Goal: Use online tool/utility: Utilize a website feature to perform a specific function

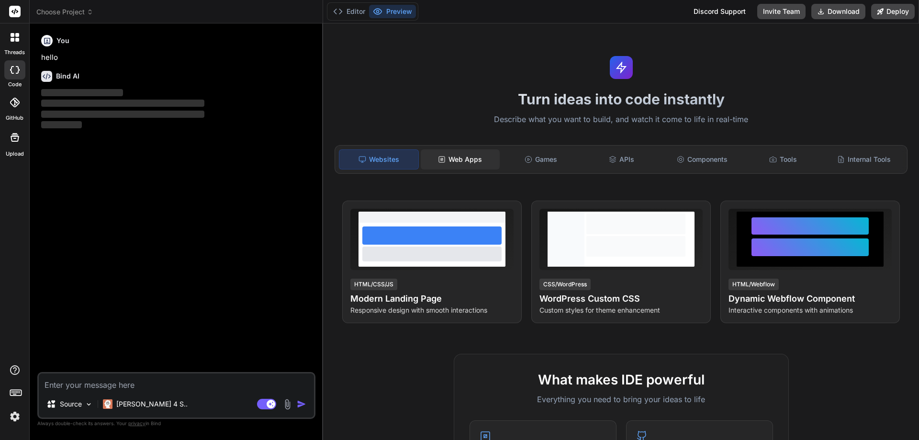
click at [472, 161] on div "Web Apps" at bounding box center [460, 159] width 79 height 20
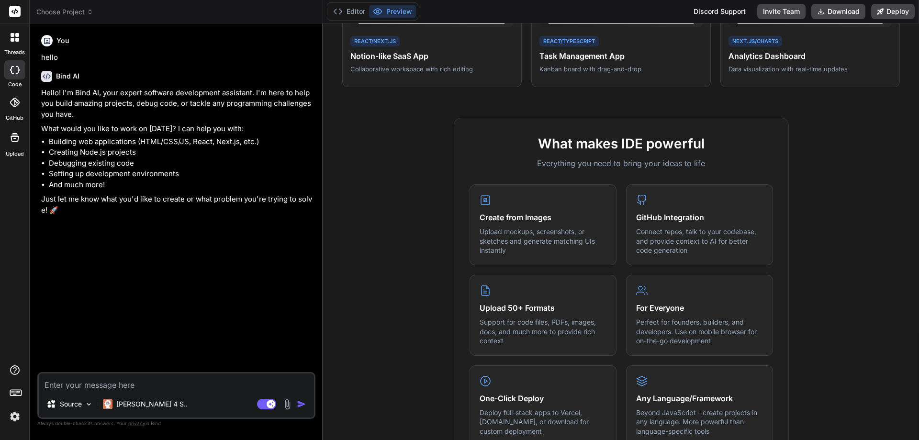
scroll to position [287, 0]
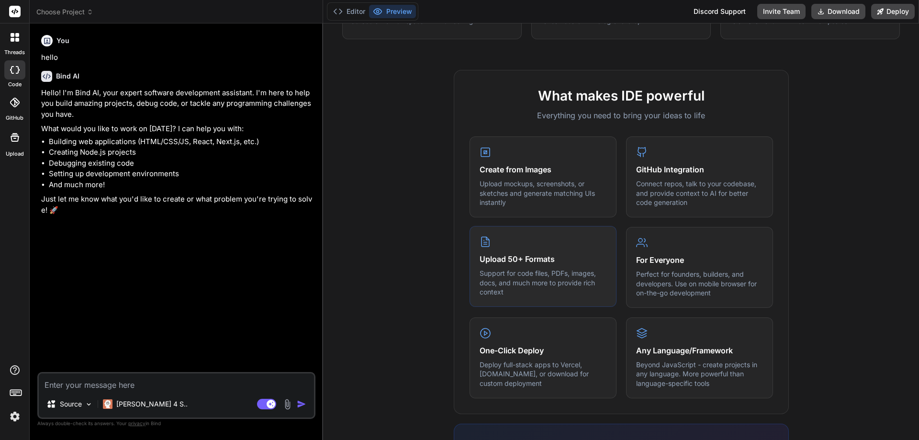
click at [503, 270] on p "Support for code files, PDFs, images, docs, and much more to provide rich conte…" at bounding box center [542, 282] width 127 height 28
click at [488, 242] on div "Upload 50+ Formats Support for code files, PDFs, images, docs, and much more to…" at bounding box center [542, 266] width 147 height 81
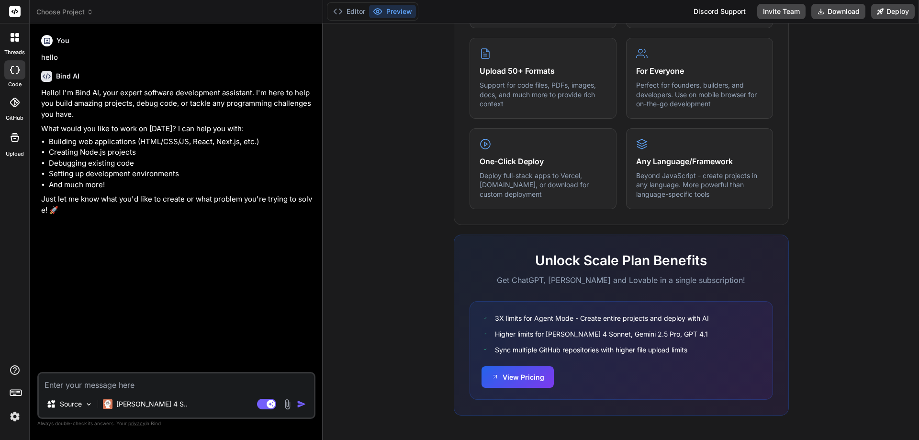
scroll to position [477, 0]
click at [286, 405] on img at bounding box center [287, 404] width 11 height 11
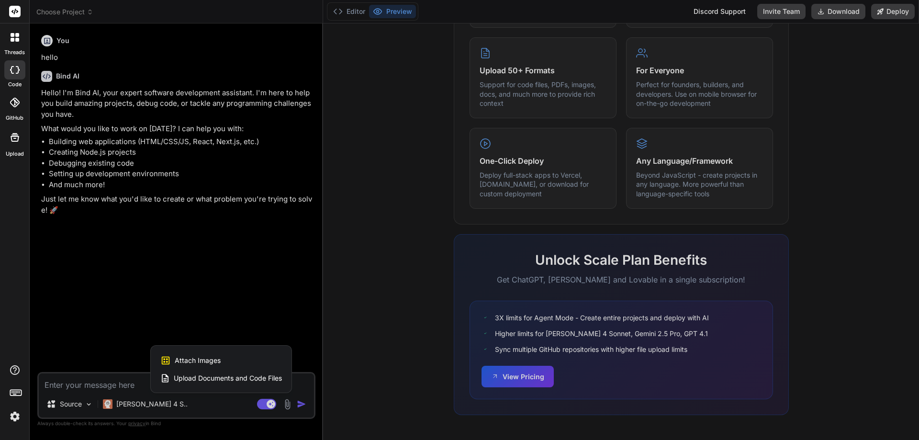
click at [532, 379] on div at bounding box center [459, 220] width 919 height 440
type textarea "x"
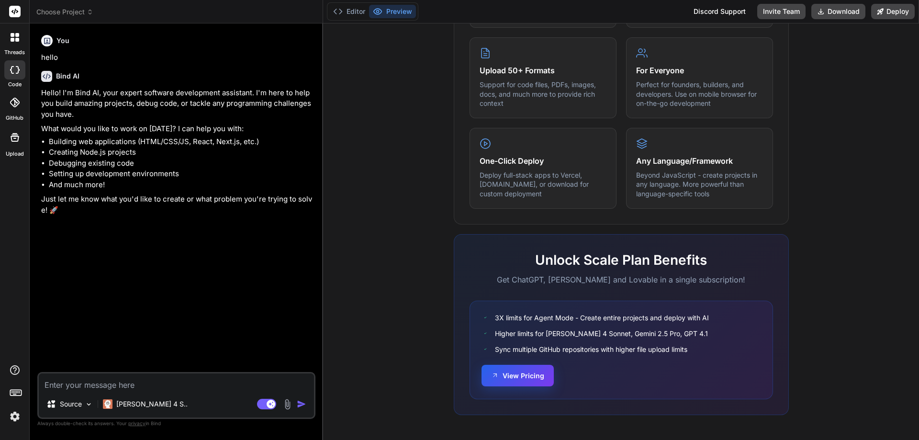
click at [514, 376] on button "View Pricing" at bounding box center [517, 376] width 72 height 22
click at [13, 11] on icon at bounding box center [14, 12] width 7 height 6
click at [12, 10] on rect at bounding box center [14, 11] width 11 height 11
click at [70, 13] on span "Choose Project" at bounding box center [64, 12] width 57 height 10
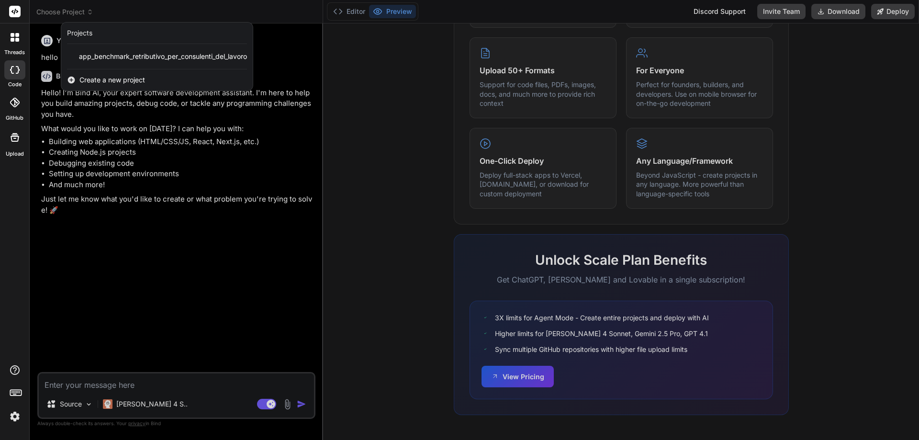
click at [106, 81] on span "Create a new project" at bounding box center [112, 80] width 66 height 10
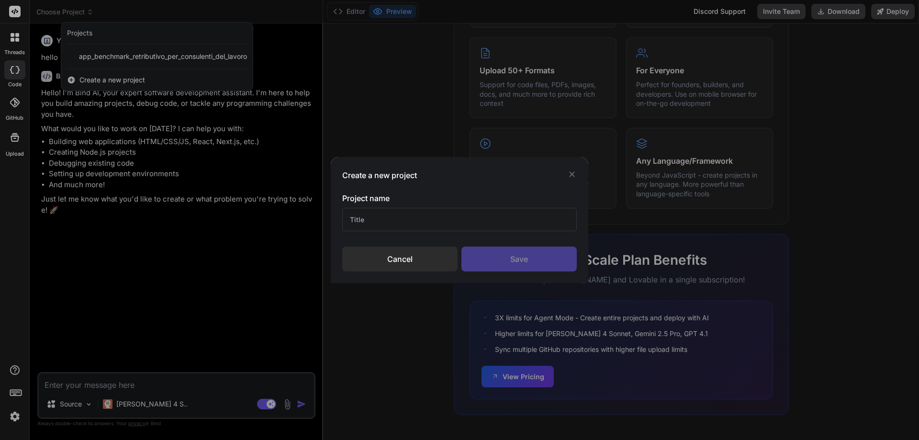
click at [386, 213] on input "text" at bounding box center [459, 219] width 234 height 23
type input "Benchmark Cedolyno"
click at [501, 256] on div "Save" at bounding box center [518, 258] width 115 height 25
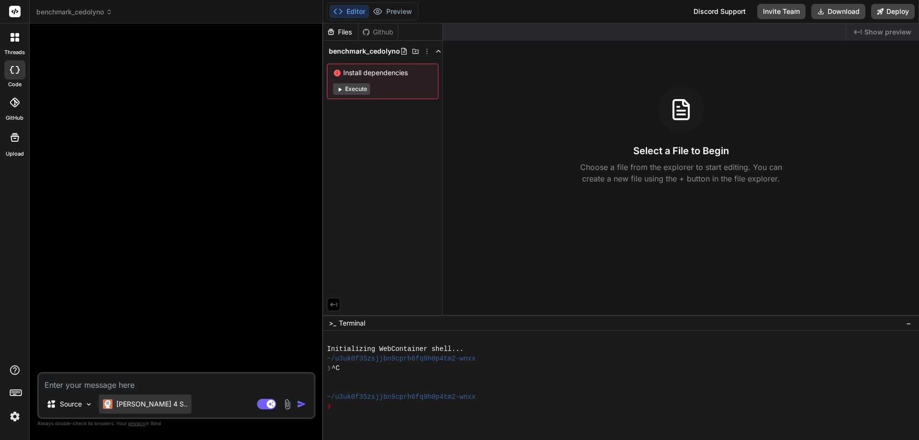
click at [135, 404] on p "[PERSON_NAME] 4 S.." at bounding box center [151, 404] width 71 height 10
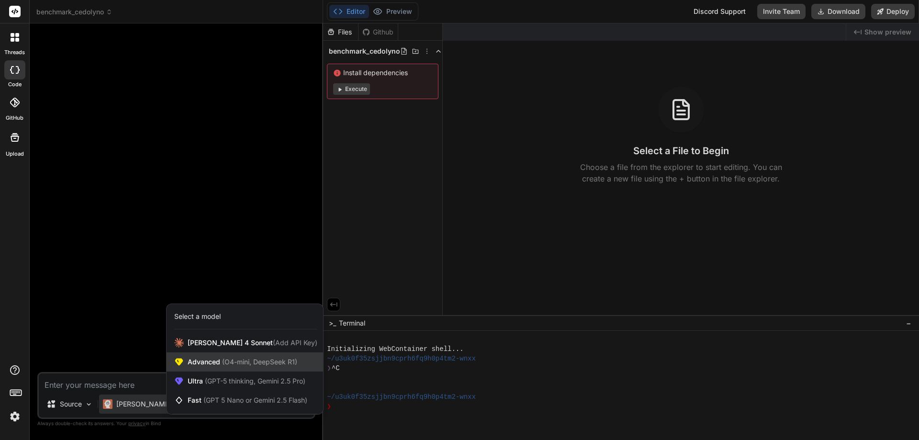
click at [209, 361] on span "Advanced (O4-mini, DeepSeek R1)" at bounding box center [243, 362] width 110 height 10
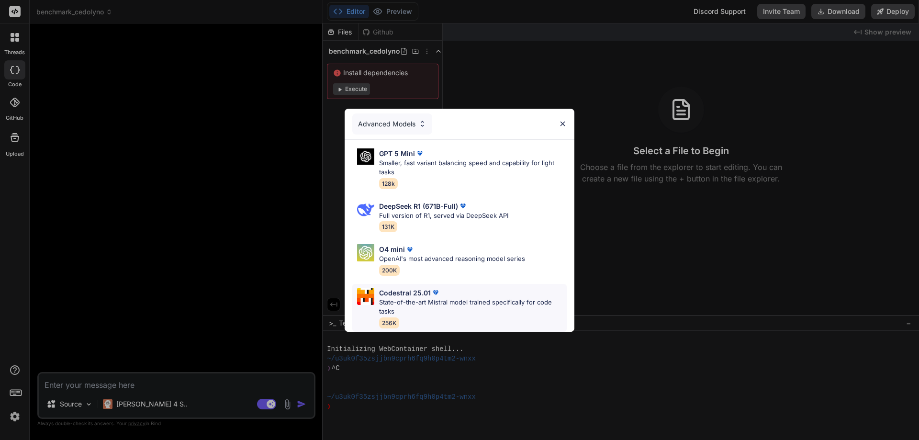
click at [420, 291] on p "Codestral 25.01" at bounding box center [405, 293] width 52 height 10
type textarea "x"
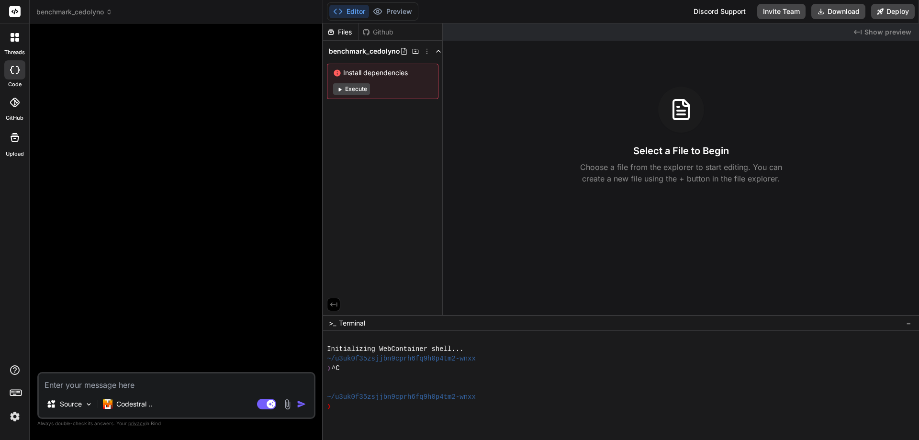
click at [132, 384] on textarea at bounding box center [176, 381] width 275 height 17
click at [159, 386] on textarea at bounding box center [176, 381] width 275 height 17
type textarea "U"
type textarea "x"
type textarea "Un"
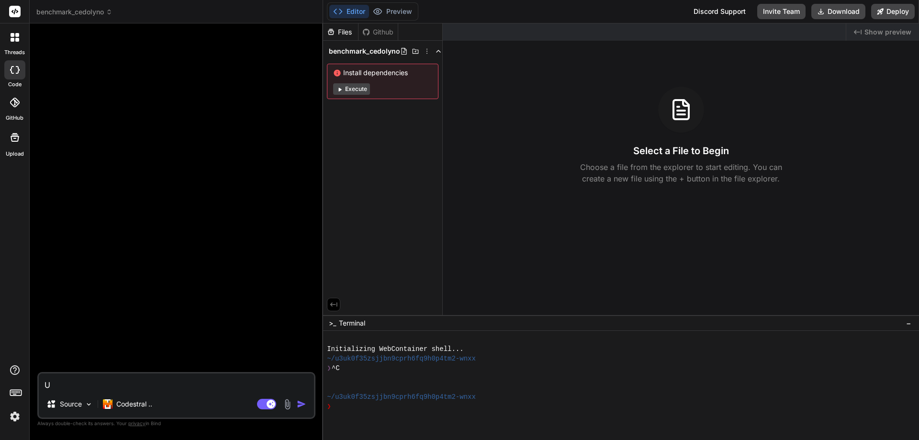
type textarea "x"
type textarea "Un"
type textarea "x"
type textarea "Un s"
type textarea "x"
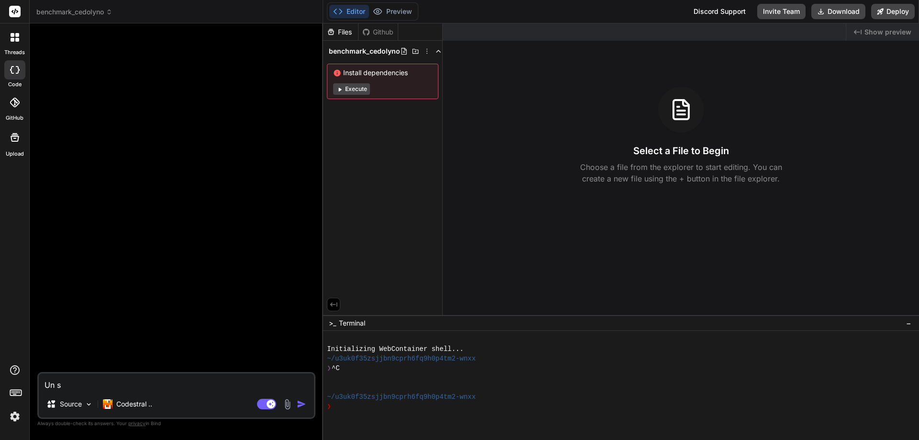
type textarea "Un so"
type textarea "x"
type textarea "Un s"
type textarea "x"
type textarea "Un"
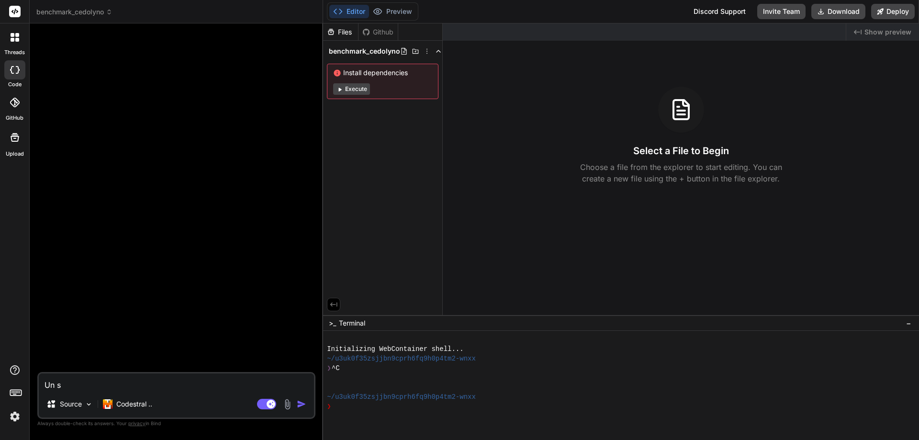
type textarea "x"
type textarea "Un t"
type textarea "x"
type textarea "Un to"
type textarea "x"
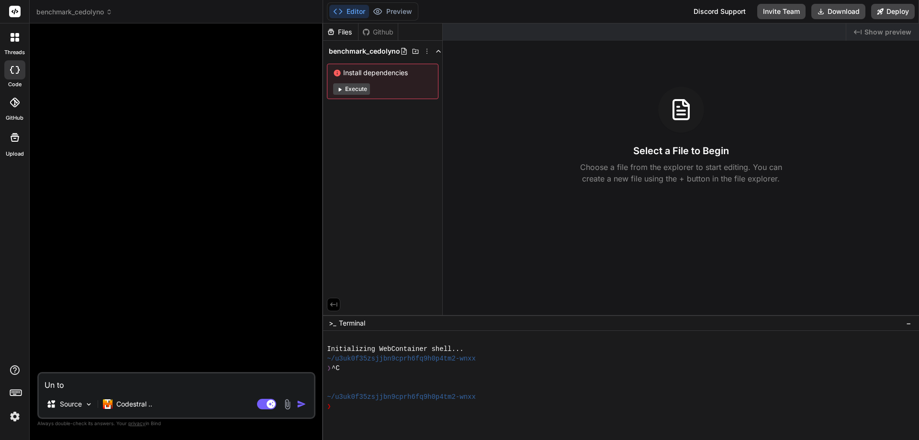
type textarea "Un too"
type textarea "x"
type textarea "Un tool"
type textarea "x"
type textarea "Un tool"
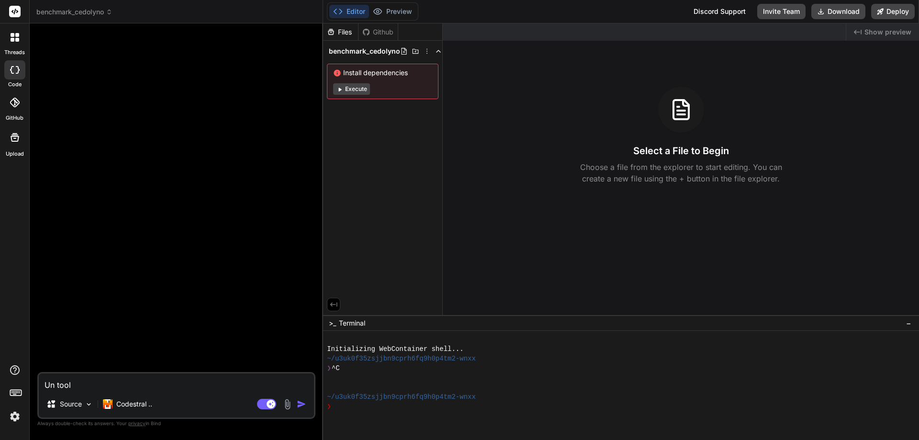
type textarea "x"
type textarea "Un tool o"
type textarea "x"
type textarea "Un tool on"
type textarea "x"
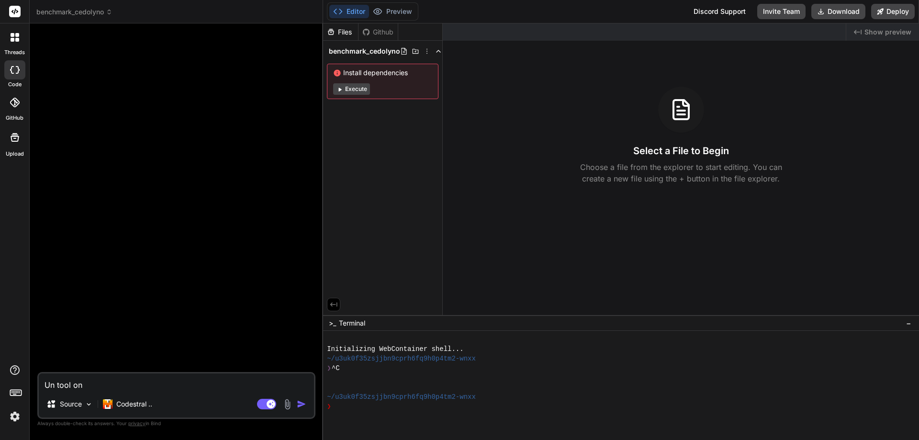
type textarea "Un tool on"
type textarea "x"
type textarea "Un tool on"
type textarea "x"
type textarea "Un tool onl"
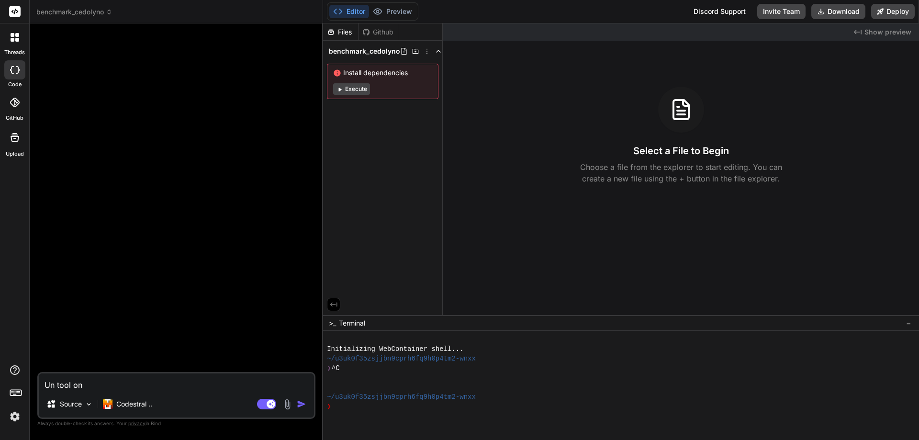
type textarea "x"
type textarea "Un tool onli"
type textarea "x"
type textarea "Un tool onlin"
type textarea "x"
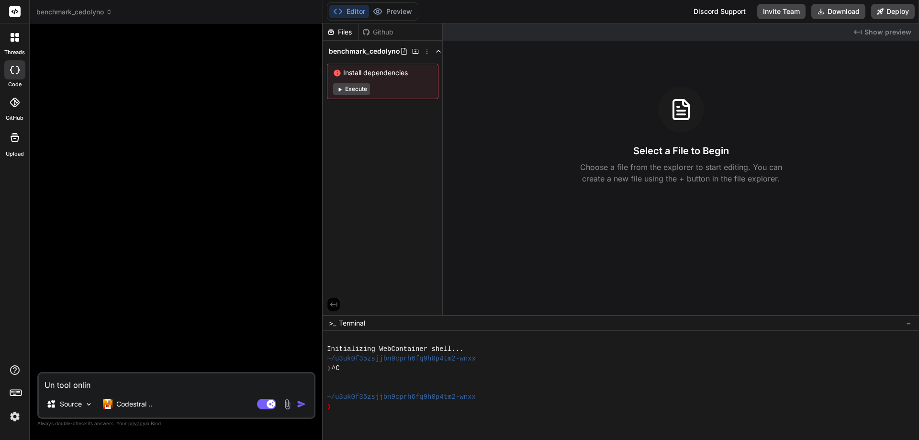
type textarea "Un tool online"
type textarea "x"
type textarea "Un tool online"
type textarea "x"
type textarea "Un tool online p"
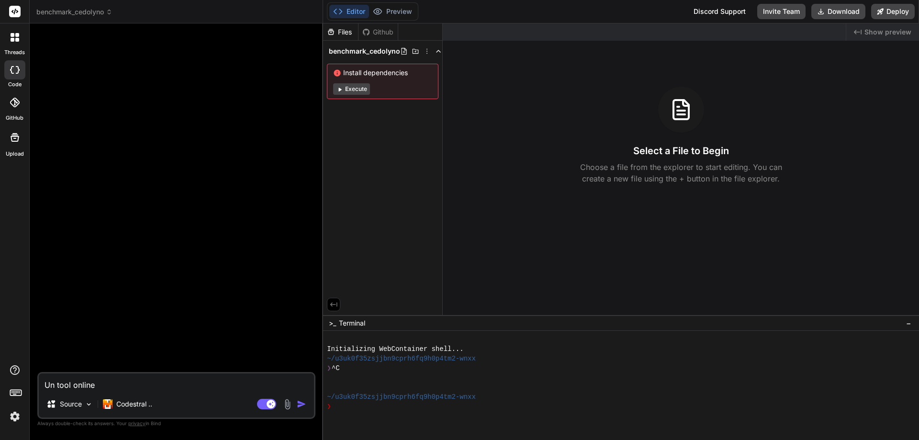
type textarea "x"
type textarea "Un tool online pe"
type textarea "x"
type textarea "Un tool online per"
type textarea "x"
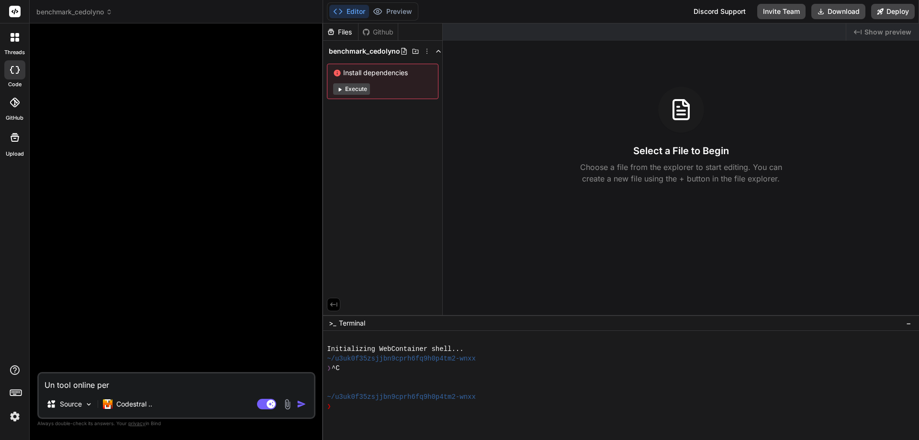
type textarea "Un tool online per"
type textarea "x"
type textarea "Un tool online per c"
type textarea "x"
type textarea "Un tool online per ca"
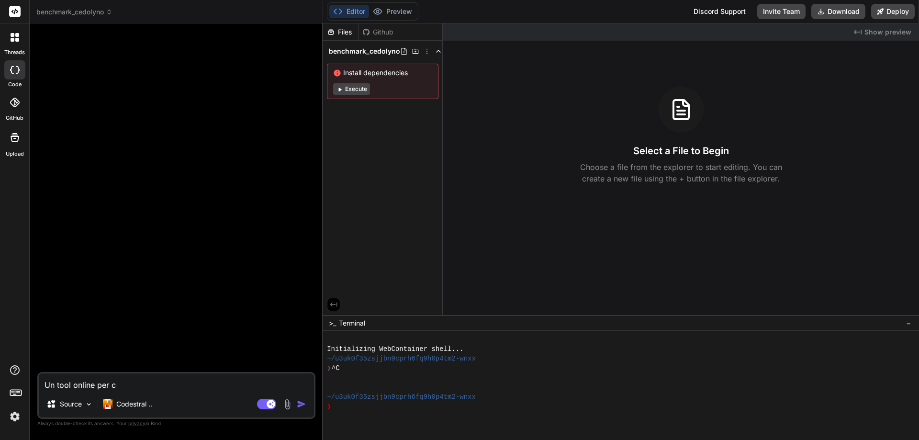
type textarea "x"
type textarea "Un tool online per cal"
type textarea "x"
type textarea "Un tool online per calc"
type textarea "x"
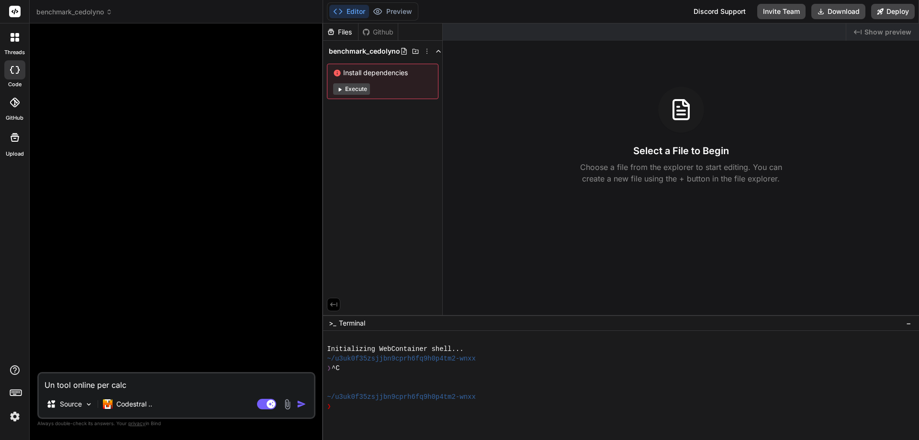
type textarea "Un tool online per calco"
type textarea "x"
type textarea "Un tool online per calcol"
type textarea "x"
type textarea "Un tool online per calcola"
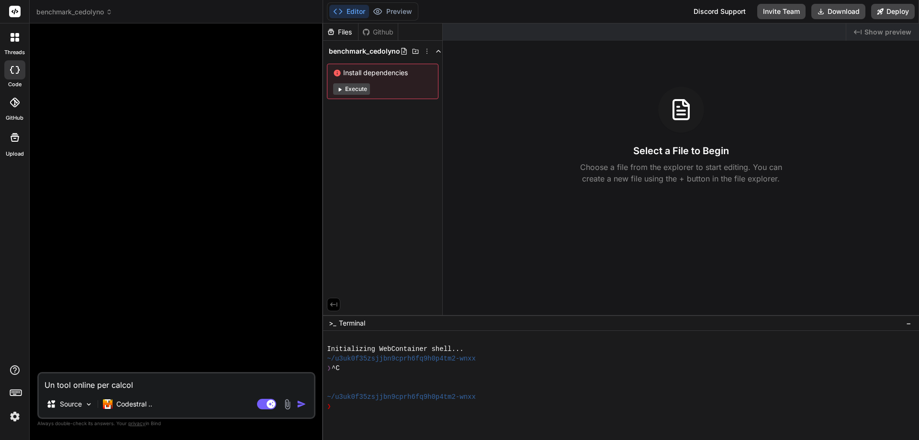
type textarea "x"
type textarea "Un tool online per calcolar"
type textarea "x"
type textarea "Un tool online per calcolare"
type textarea "x"
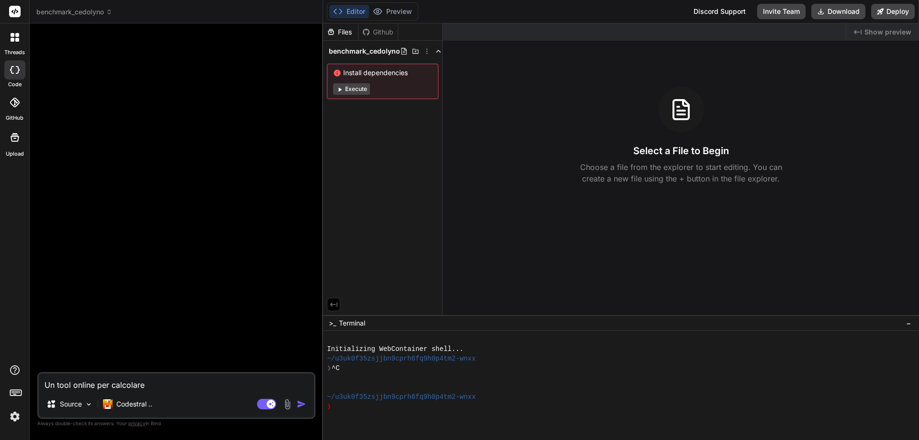
type textarea "Un tool online per calcolare"
type textarea "x"
type textarea "Un tool online per calcolare"
type textarea "x"
type textarea "Un tool online per calcolar"
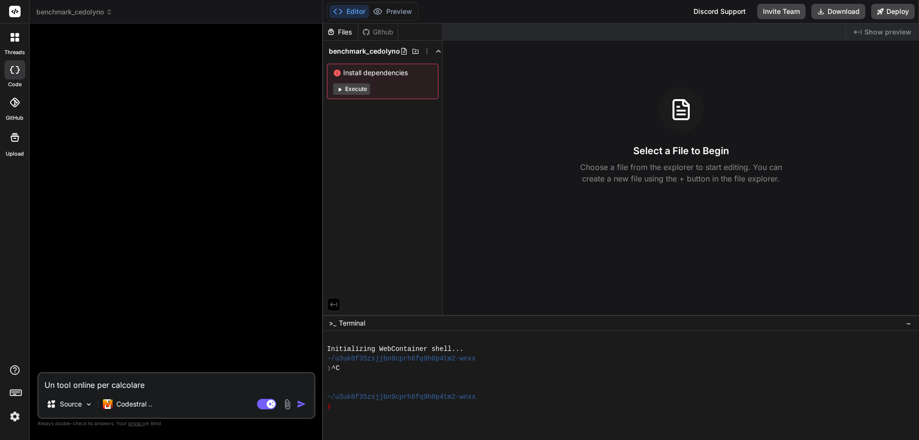
type textarea "x"
type textarea "Un tool online per calcola"
type textarea "x"
type textarea "Un tool online per calcol"
type textarea "x"
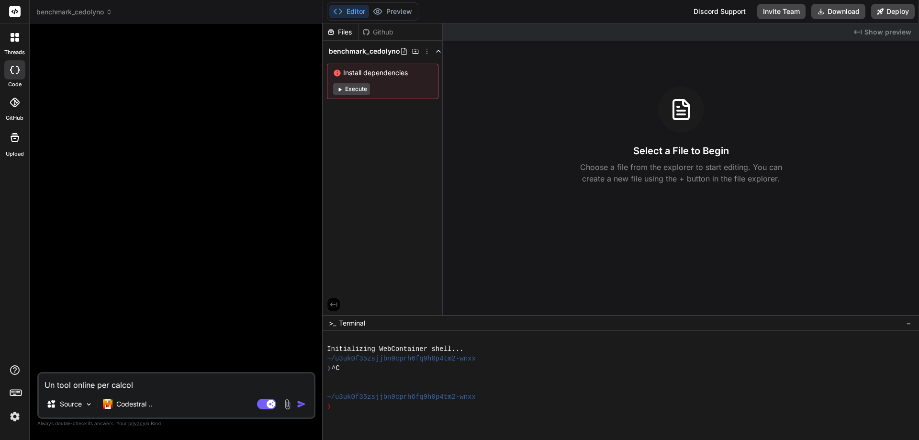
type textarea "Un tool online per calco"
type textarea "x"
type textarea "Un tool online per calc"
type textarea "x"
type textarea "Un tool online per cal"
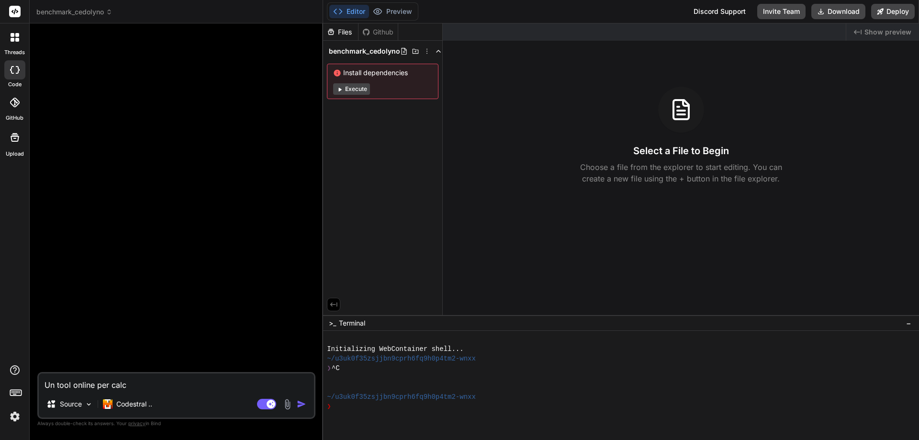
type textarea "x"
type textarea "Un tool online per ca"
type textarea "x"
type textarea "Un tool online per c"
type textarea "x"
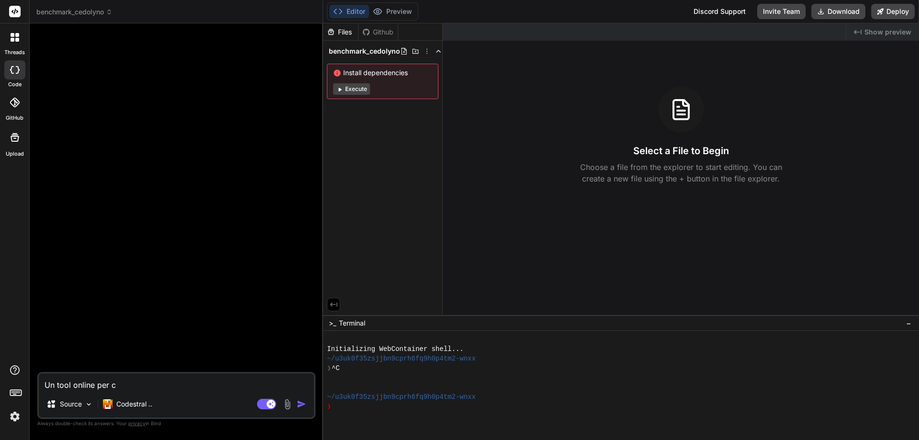
type textarea "Un tool online per"
type textarea "x"
type textarea "Un tool online per r"
type textarea "x"
type textarea "Un tool online per re"
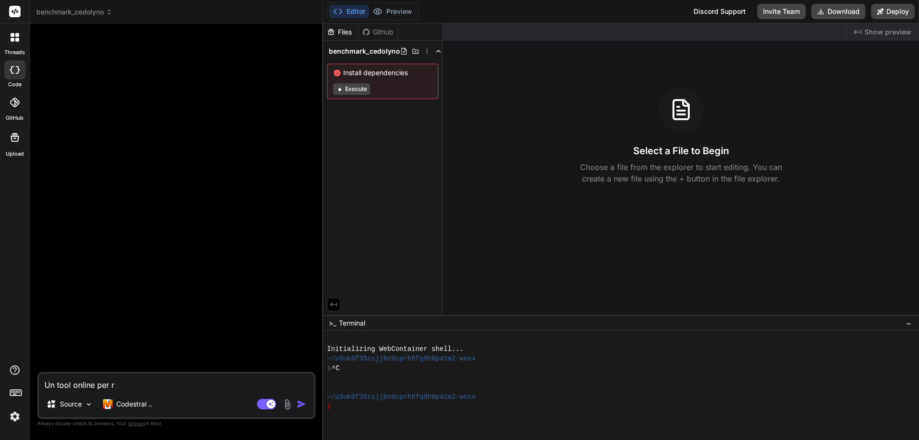
type textarea "x"
type textarea "Un tool online per rea"
type textarea "x"
type textarea "Un tool online per real"
type textarea "x"
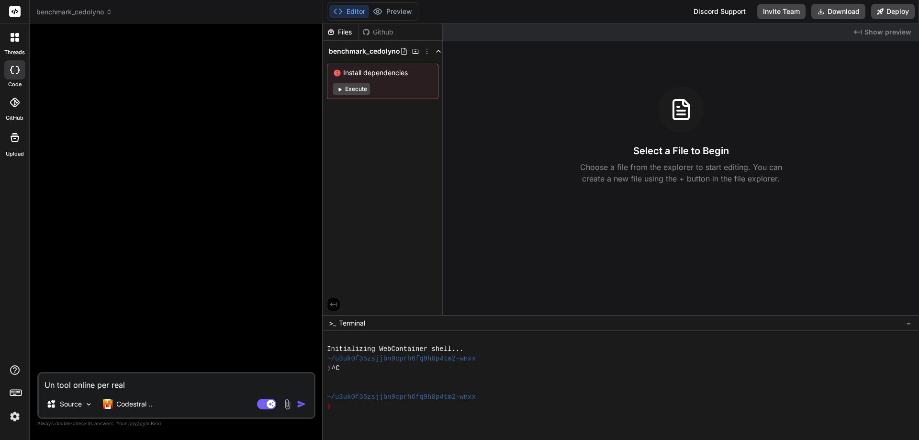
type textarea "Un tool online per reali"
type textarea "x"
type textarea "Un tool online per realiz"
type textarea "x"
type textarea "Un tool online per realizz"
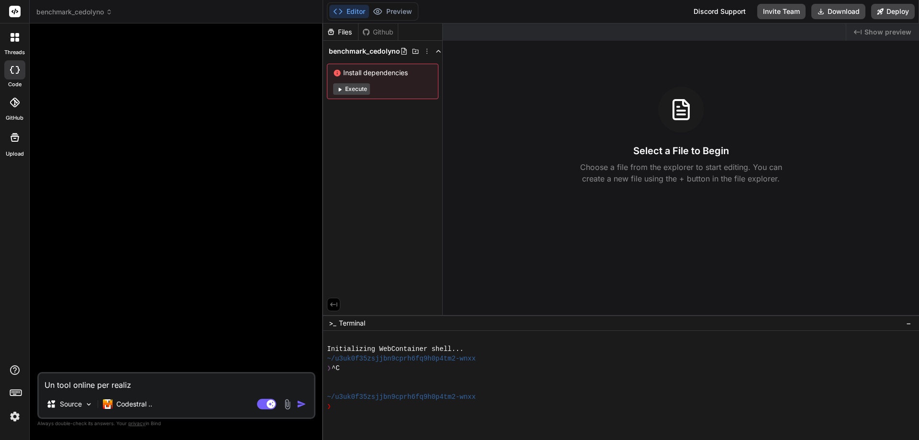
type textarea "x"
type textarea "Un tool online per realizza"
type textarea "x"
type textarea "Un tool online per realizzar"
type textarea "x"
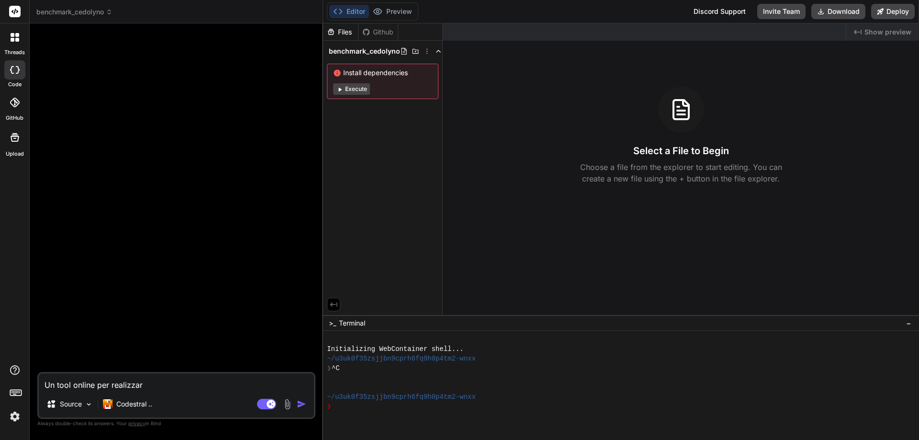
type textarea "Un tool online per realizzare"
type textarea "x"
type textarea "Un tool online per realizzare"
type textarea "x"
type textarea "Un tool online per realizzare b"
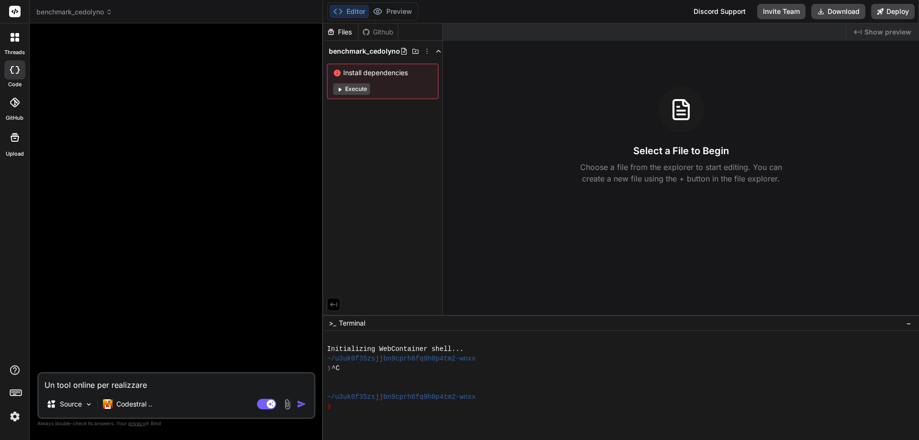
type textarea "x"
type textarea "Un tool online per realizzare be"
type textarea "x"
type textarea "Un tool online per realizzare ben"
type textarea "x"
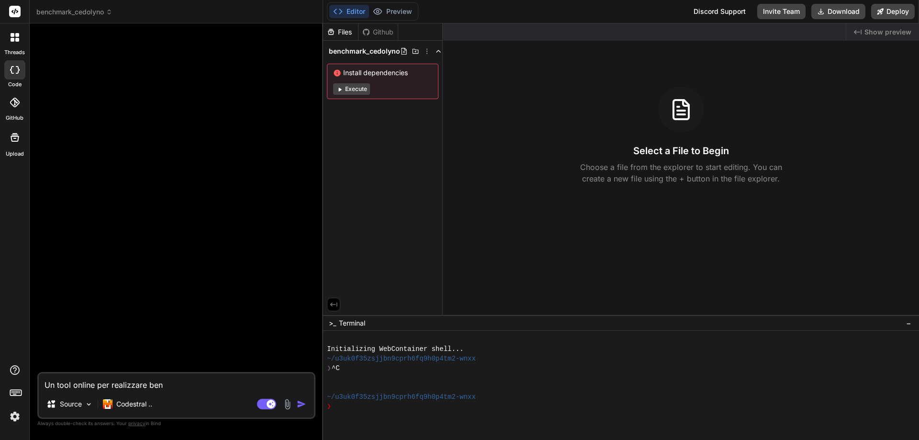
type textarea "Un tool online per realizzare benc"
type textarea "x"
type textarea "Un tool online per realizzare bench"
type textarea "x"
type textarea "Un tool online per realizzare benchm"
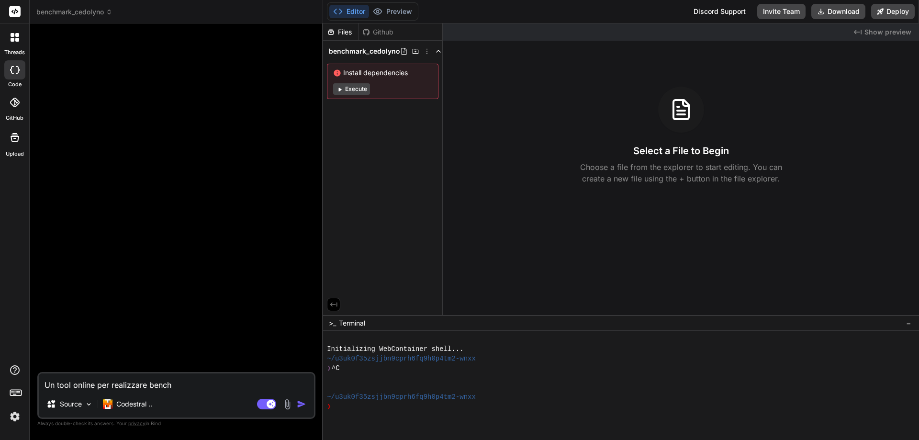
type textarea "x"
type textarea "Un tool online per realizzare benchma"
type textarea "x"
type textarea "Un tool online per realizzare benchmar"
type textarea "x"
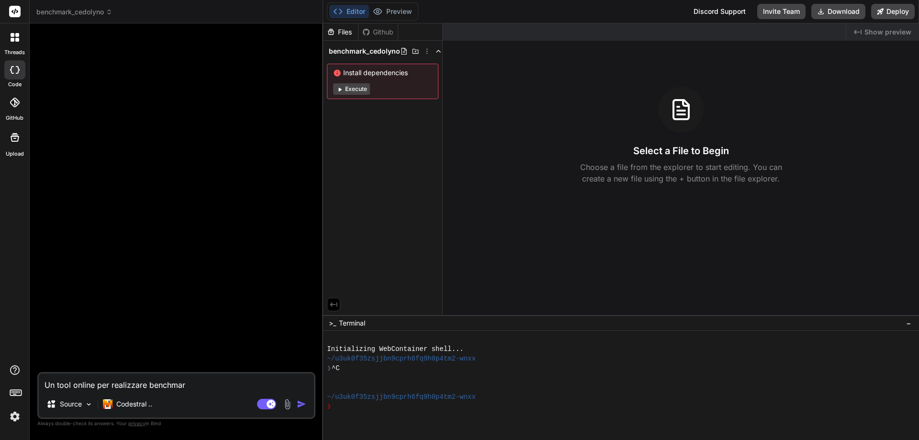
type textarea "Un tool online per realizzare benchmark"
type textarea "x"
type textarea "Un tool online per realizzare benchmark"
type textarea "x"
type textarea "Un tool online per realizzare benchmark r"
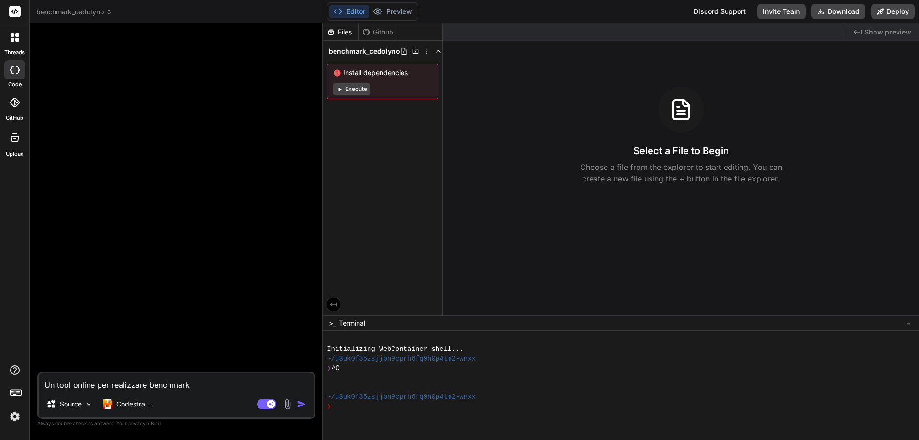
type textarea "x"
type textarea "Un tool online per realizzare benchmark re"
type textarea "x"
type textarea "Un tool online per realizzare benchmark ret"
type textarea "x"
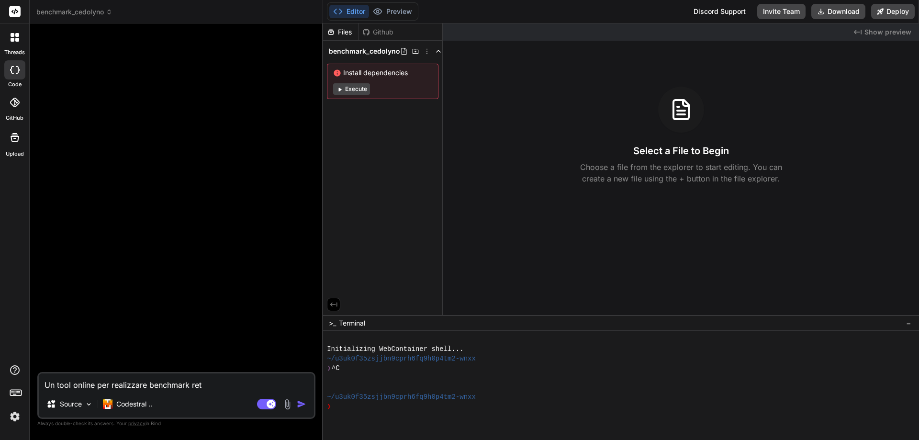
type textarea "Un tool online per realizzare benchmark retr"
type textarea "x"
type textarea "Un tool online per realizzare benchmark retri"
type textarea "x"
type textarea "Un tool online per realizzare benchmark retrib"
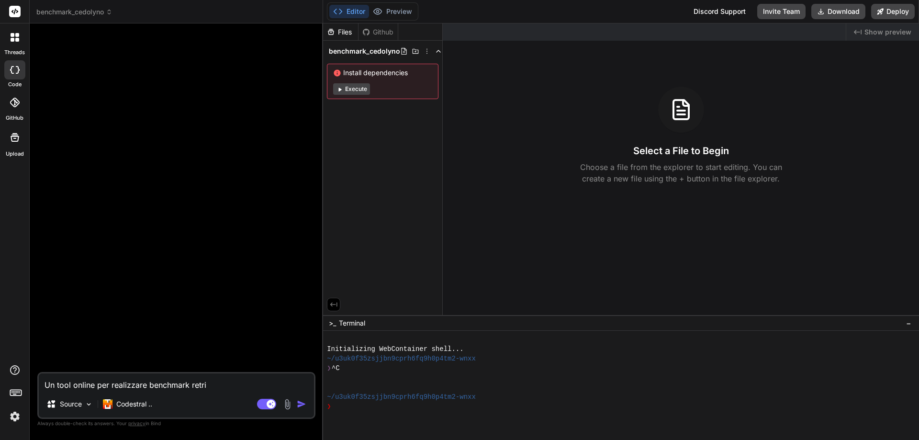
type textarea "x"
type textarea "Un tool online per realizzare benchmark retribu"
type textarea "x"
type textarea "Un tool online per realizzare benchmark retribut"
type textarea "x"
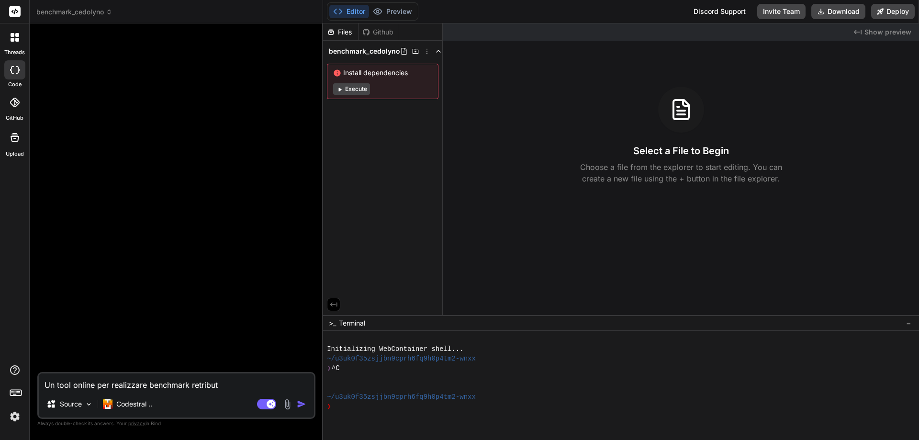
type textarea "Un tool online per realizzare benchmark retributi"
type textarea "x"
type textarea "Un tool online per realizzare benchmark retributiv"
type textarea "x"
type textarea "Un tool online per realizzare benchmark retributivi"
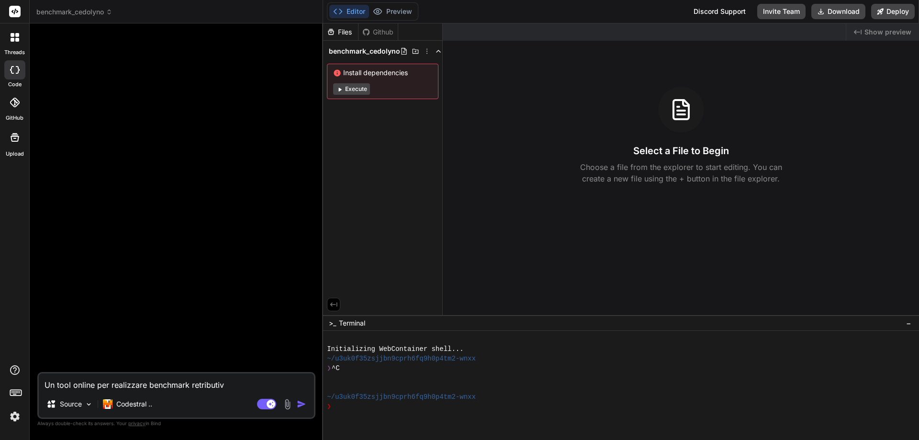
type textarea "x"
type textarea "Un tool online per realizzare benchmark retributivi"
type textarea "x"
type textarea "Un tool online per realizzare benchmark retributivi l"
type textarea "x"
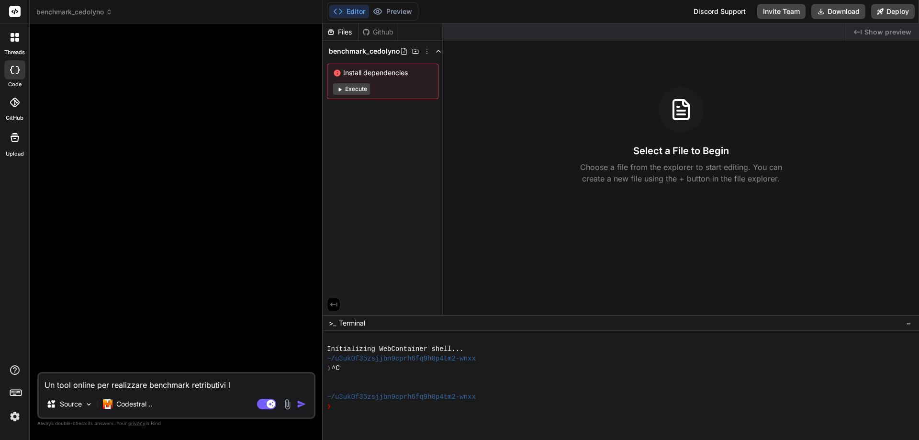
type textarea "Un tool online per realizzare benchmark retributivi lo"
type textarea "x"
type textarea "Un tool online per realizzare benchmark retributivi loc"
type textarea "x"
type textarea "Un tool online per realizzare benchmark retributivi loca"
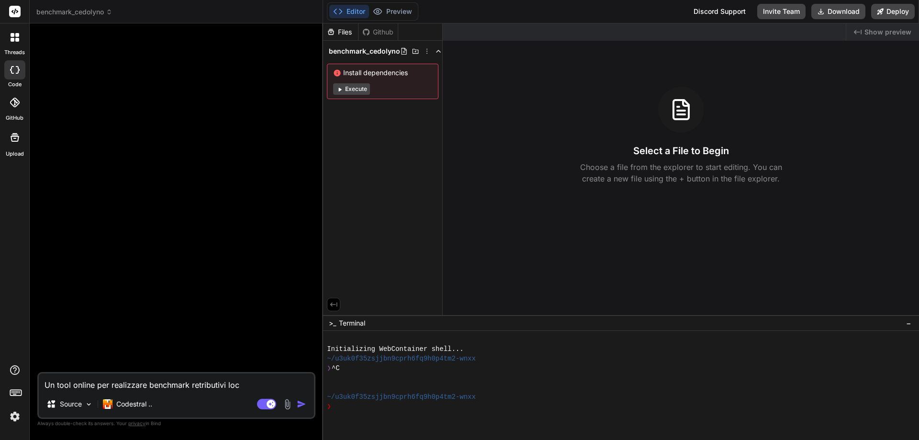
type textarea "x"
type textarea "Un tool online per realizzare benchmark retributivi local"
type textarea "x"
type textarea "Un tool online per realizzare benchmark retributivi locali"
type textarea "x"
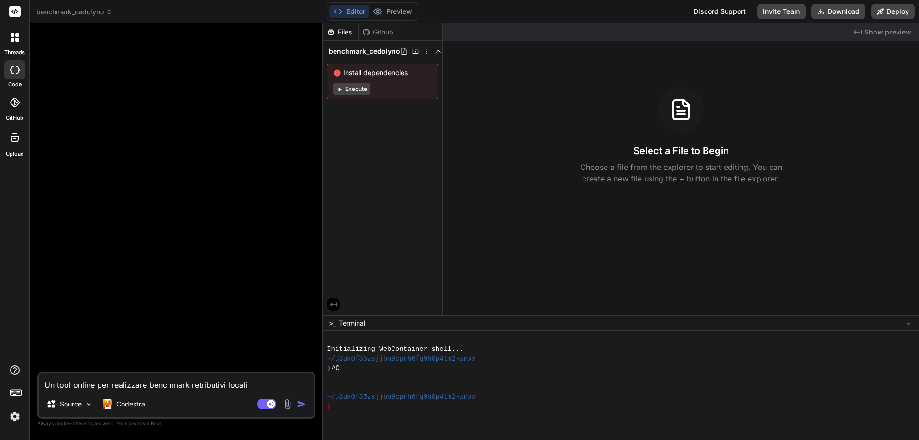
type textarea "Un tool online per realizzare benchmark retributivi locali"
type textarea "x"
type textarea "Un tool online per realizzare benchmark retributivi locali"
type textarea "x"
type textarea "Un tool online per realizzare benchmark retributivi locali."
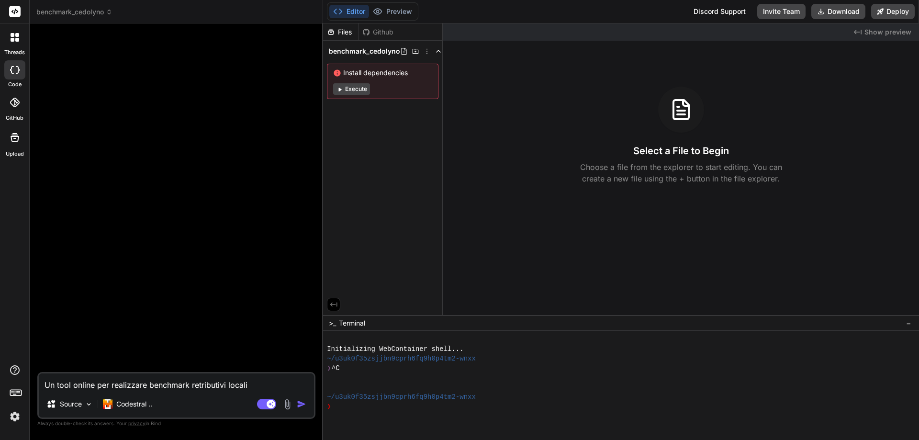
type textarea "x"
type textarea "Un tool online per realizzare benchmark retributivi locali."
type textarea "x"
type textarea "Un tool online per realizzare benchmark retributivi locali."
type textarea "x"
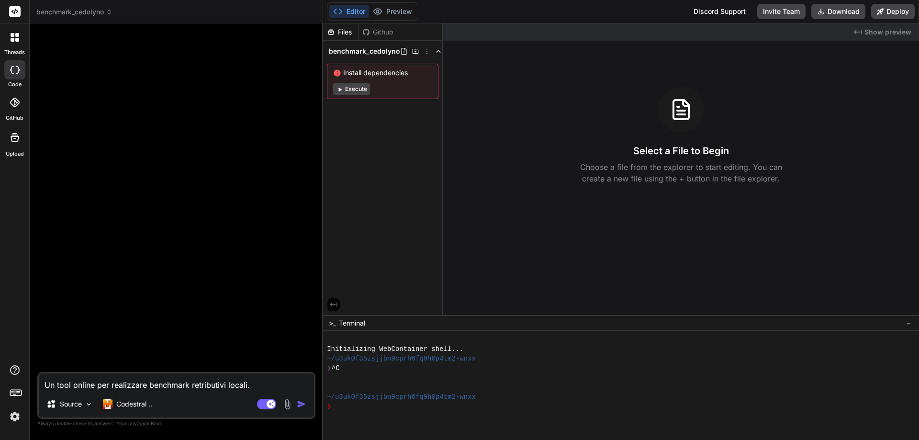
type textarea "Un tool online per realizzare benchmark retributivi locali"
type textarea "x"
type textarea "Un tool online per realizzare benchmark retributivi locali"
type textarea "x"
type textarea "Un tool online per realizzare benchmark retributivi locali d"
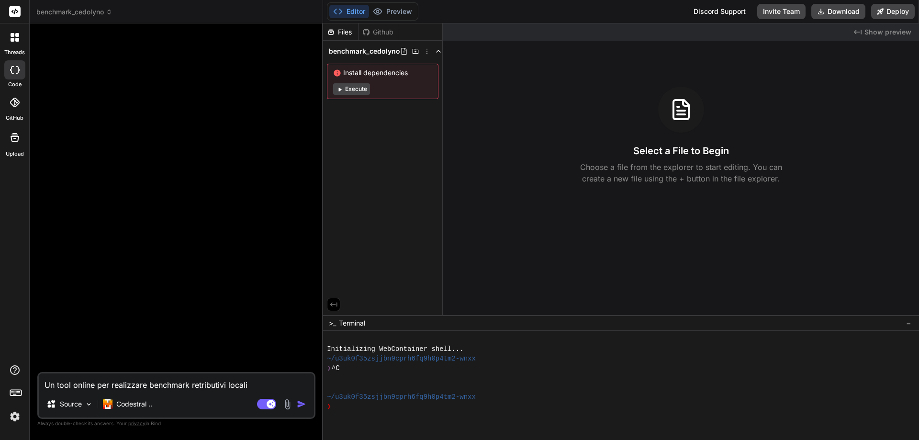
type textarea "x"
type textarea "Un tool online per realizzare benchmark retributivi locali da"
type textarea "x"
type textarea "Un tool online per realizzare benchmark retributivi locali dai"
type textarea "x"
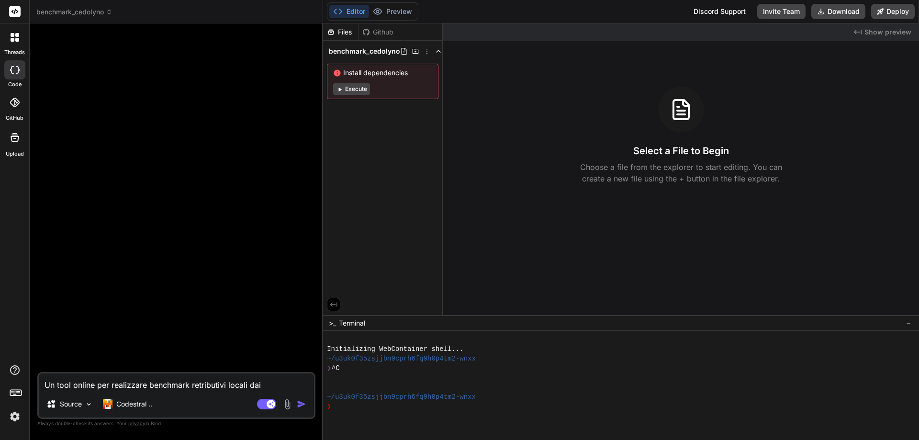
type textarea "Un tool online per realizzare benchmark retributivi locali dai"
type textarea "x"
type textarea "Un tool online per realizzare benchmark retributivi locali dai d"
type textarea "x"
type textarea "Un tool online per realizzare benchmark retributivi locali dai da"
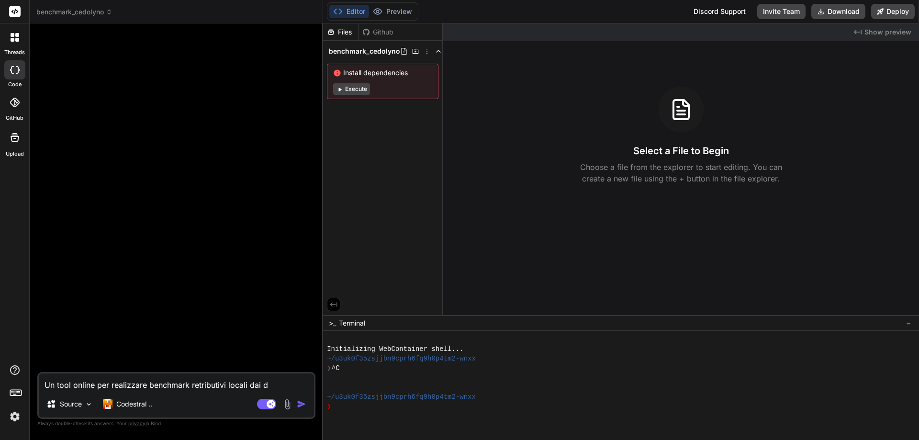
type textarea "x"
type textarea "Un tool online per realizzare benchmark retributivi locali dai dat"
type textarea "x"
type textarea "Un tool online per realizzare benchmark retributivi locali dai dati"
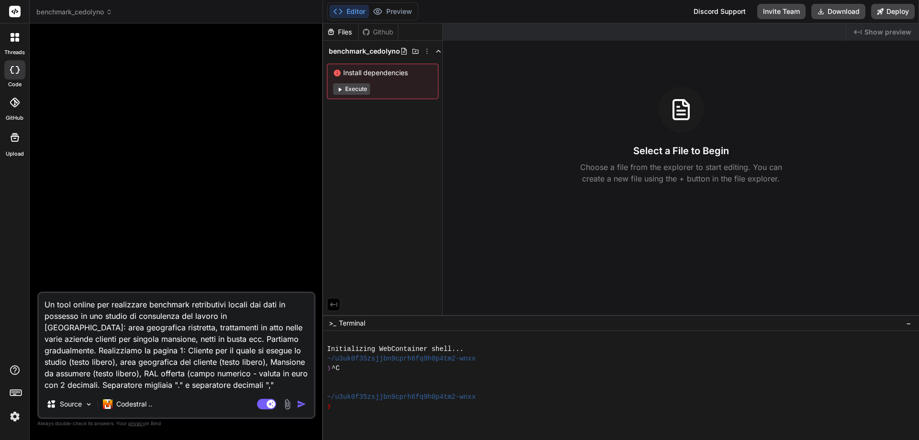
click at [302, 403] on img "button" at bounding box center [302, 404] width 10 height 10
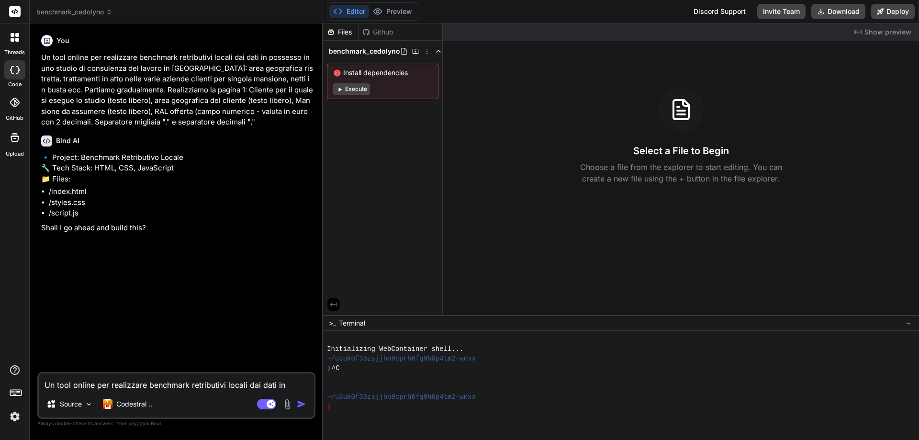
click at [157, 375] on textarea "Un tool online per realizzare benchmark retributivi locali dai dati in possesso…" at bounding box center [176, 381] width 275 height 17
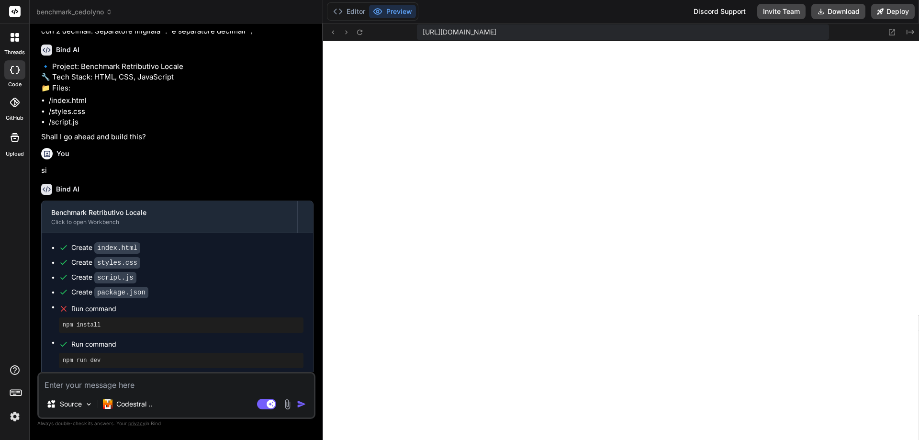
scroll to position [95, 0]
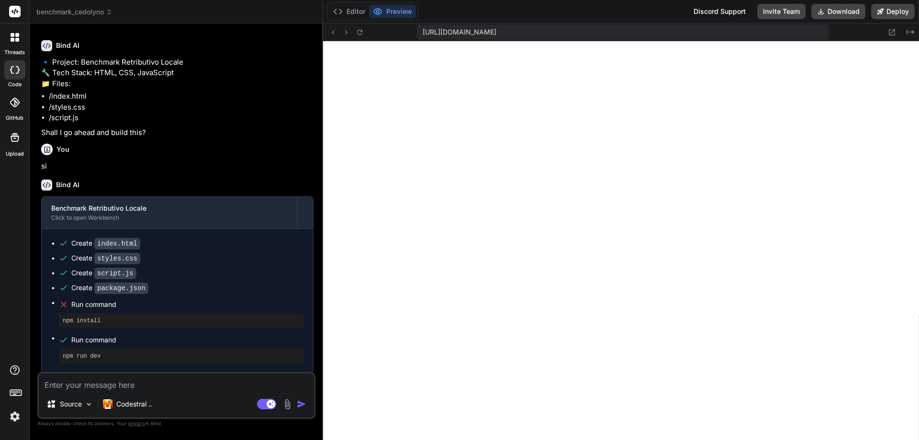
click at [65, 303] on icon at bounding box center [63, 304] width 5 height 5
click at [355, 9] on button "Editor" at bounding box center [349, 11] width 40 height 13
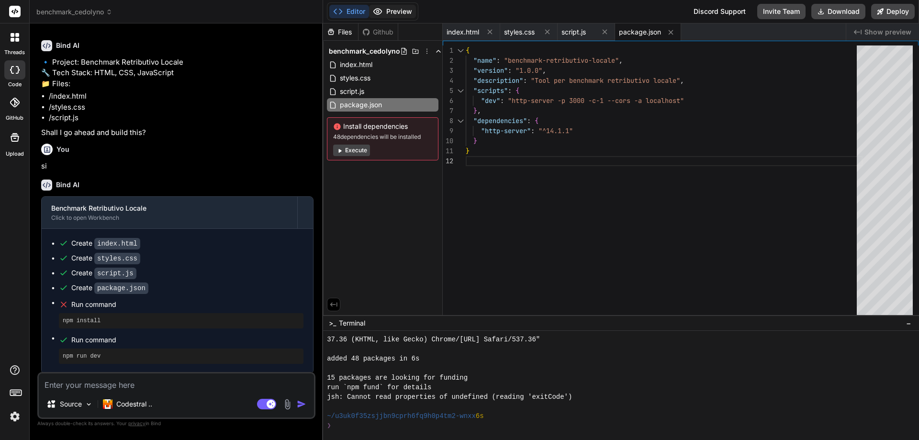
click at [399, 10] on button "Preview" at bounding box center [392, 11] width 47 height 13
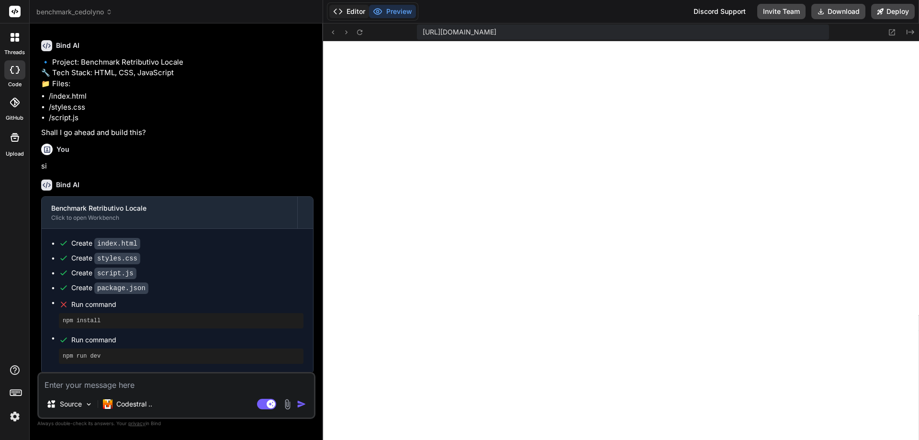
click at [352, 9] on button "Editor" at bounding box center [349, 11] width 40 height 13
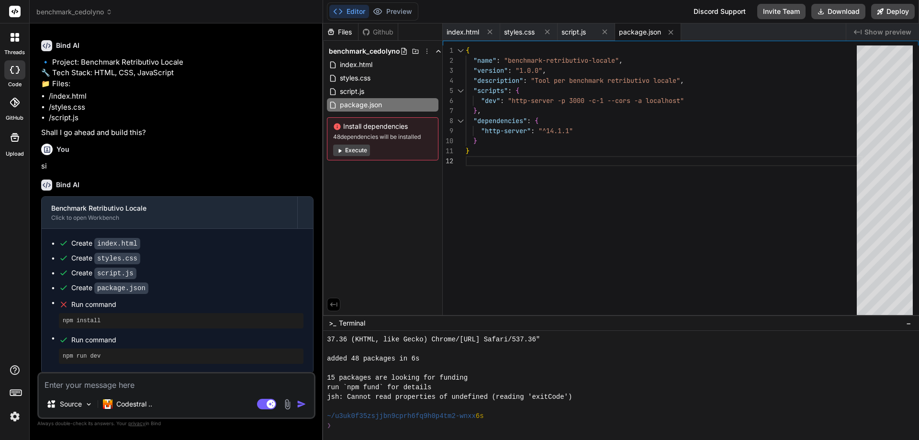
click at [358, 149] on button "Execute" at bounding box center [351, 150] width 37 height 11
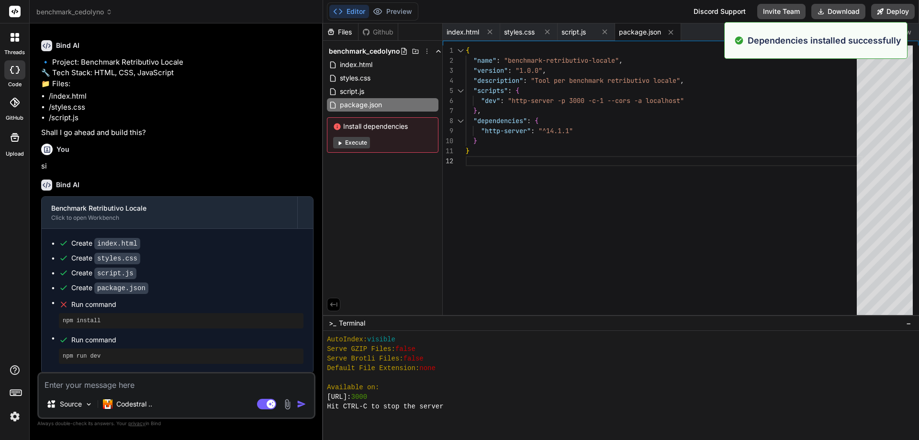
scroll to position [1196, 0]
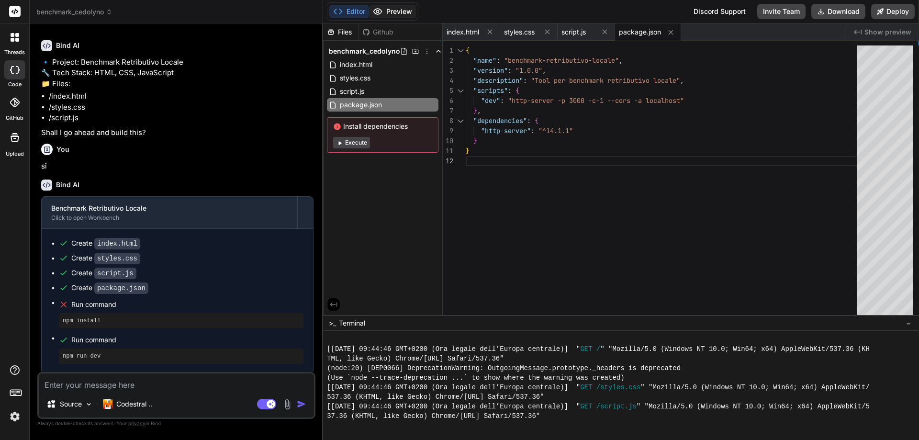
click at [389, 9] on button "Preview" at bounding box center [392, 11] width 47 height 13
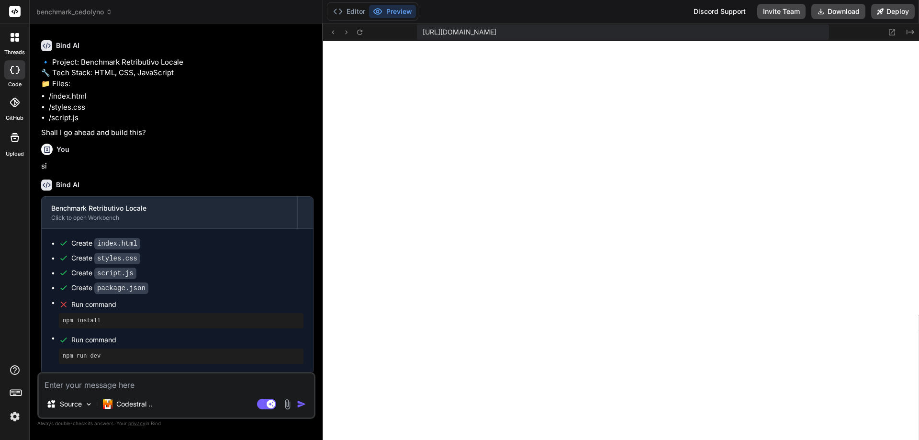
click at [189, 384] on textarea at bounding box center [176, 381] width 275 height 17
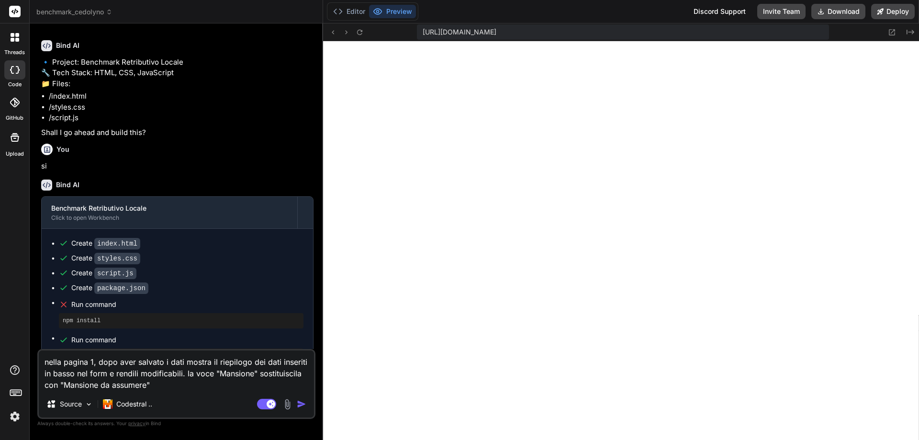
click at [303, 407] on img "button" at bounding box center [302, 404] width 10 height 10
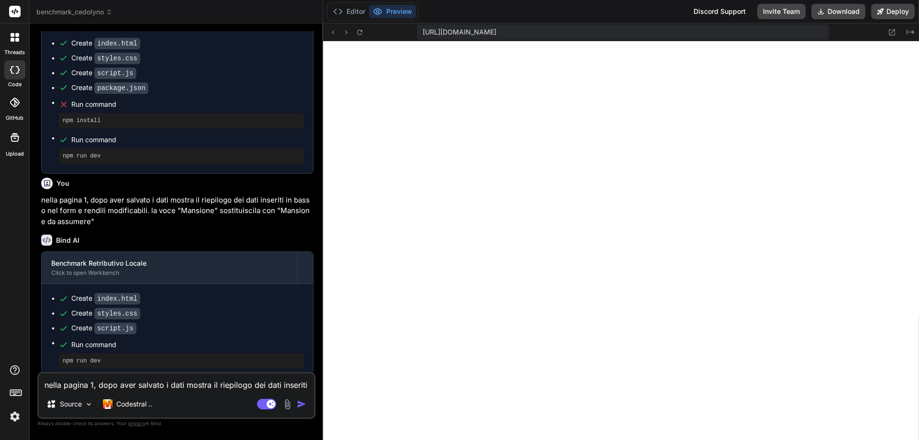
scroll to position [299, 0]
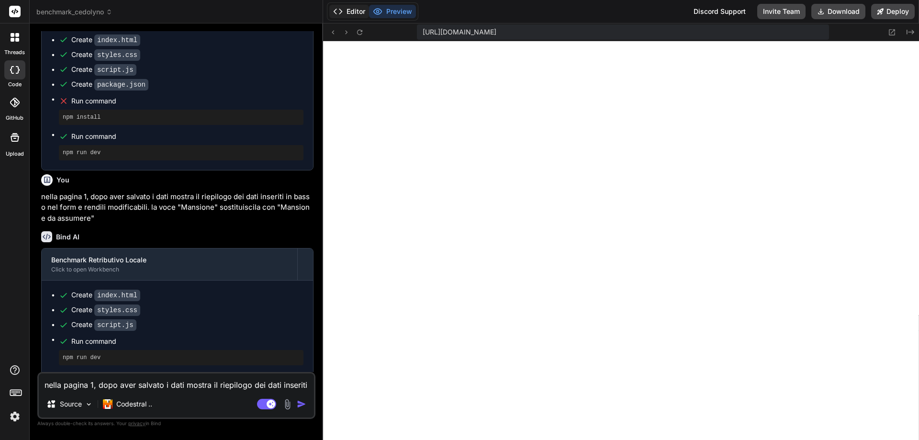
click at [357, 12] on button "Editor" at bounding box center [349, 11] width 40 height 13
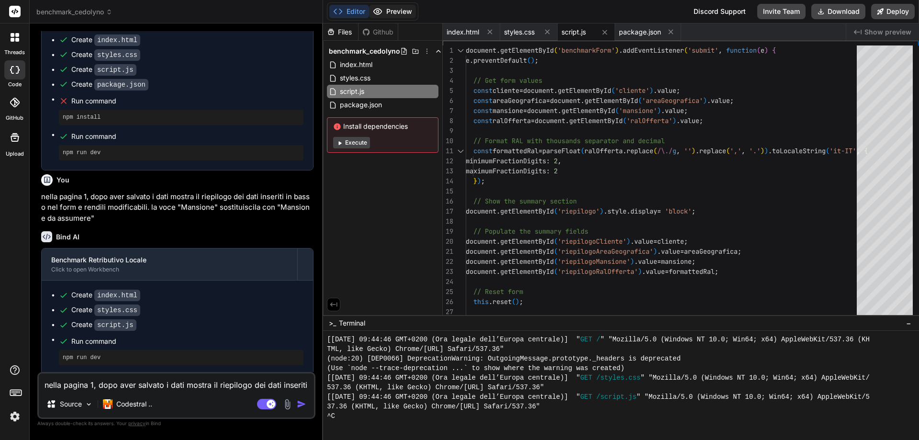
click at [401, 6] on button "Preview" at bounding box center [392, 11] width 47 height 13
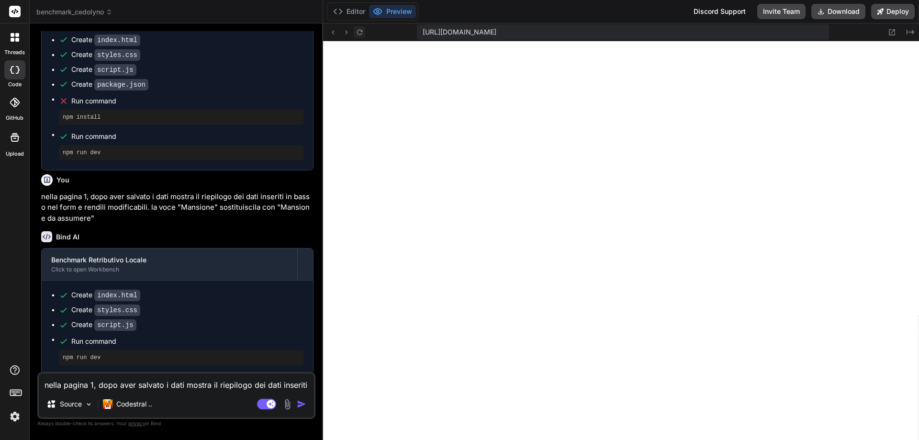
click at [359, 32] on icon at bounding box center [360, 32] width 8 height 8
click at [151, 384] on textarea "nella pagina 1, dopo aver salvato i dati mostra il riepilogo dei dati inseriti …" at bounding box center [176, 381] width 275 height 17
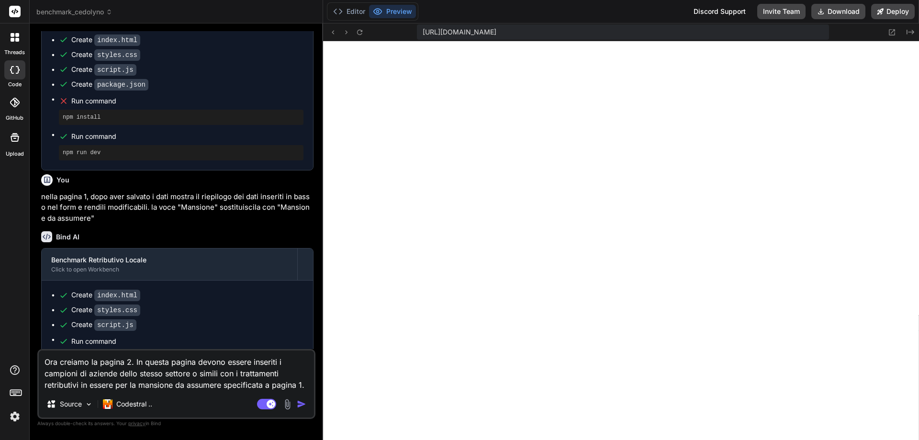
click at [116, 387] on textarea "Ora creiamo la pagina 2. In questa pagina devono essere inseriti i campioni di …" at bounding box center [176, 370] width 275 height 40
click at [308, 382] on textarea "Ora creiamo la pagina 2. In questa pagina devono essere inseriti i campioni di …" at bounding box center [176, 370] width 275 height 40
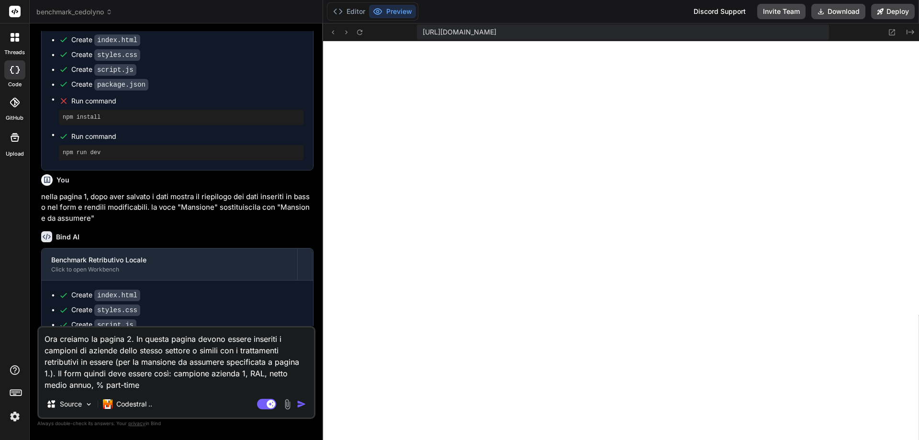
click at [131, 382] on textarea "Ora creiamo la pagina 2. In questa pagina devono essere inseriti i campioni di …" at bounding box center [176, 358] width 275 height 63
click at [182, 380] on textarea "Ora creiamo la pagina 2. In questa pagina devono essere inseriti i campioni di …" at bounding box center [176, 358] width 275 height 63
click at [110, 371] on textarea "Ora creiamo la pagina 2. In questa pagina devono essere inseriti i campioni di …" at bounding box center [176, 358] width 275 height 63
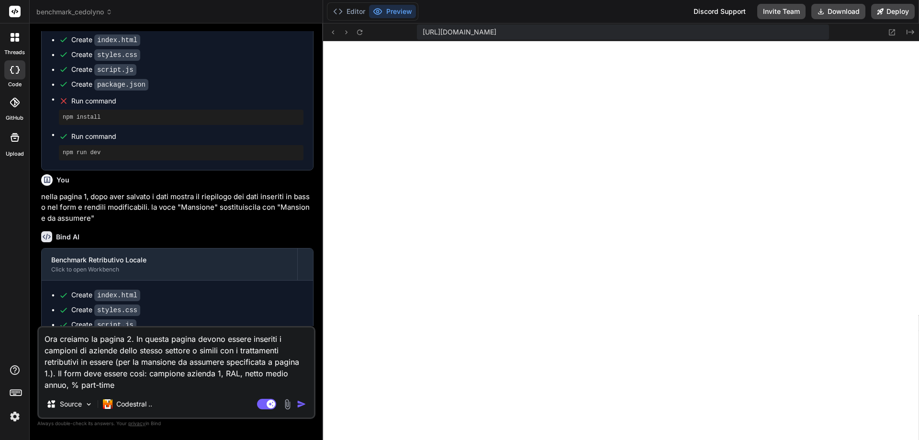
click at [132, 382] on textarea "Ora creiamo la pagina 2. In questa pagina devono essere inseriti i campioni di …" at bounding box center [176, 358] width 275 height 63
click at [117, 388] on textarea "Ora creiamo la pagina 2. In questa pagina devono essere inseriti i campioni di …" at bounding box center [176, 358] width 275 height 63
click at [181, 388] on textarea "Ora creiamo la pagina 2. In questa pagina devono essere inseriti i campioni di …" at bounding box center [176, 358] width 275 height 63
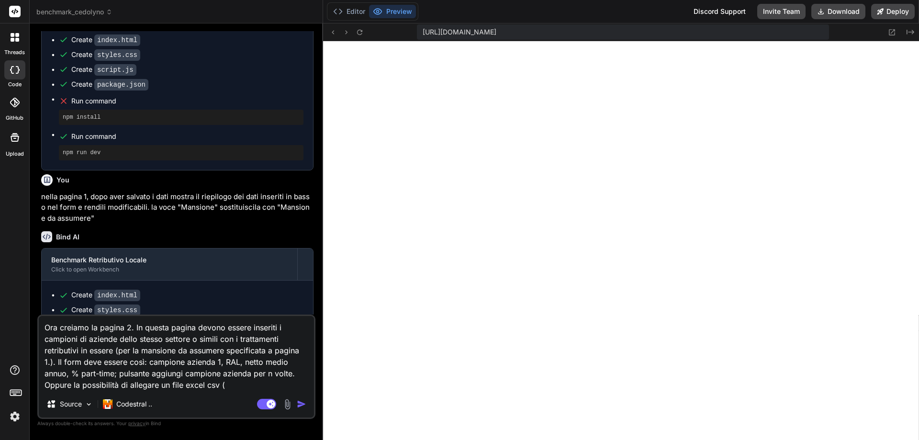
click at [207, 387] on textarea "Ora creiamo la pagina 2. In questa pagina devono essere inseriti i campioni di …" at bounding box center [176, 353] width 275 height 75
click at [244, 384] on textarea "Ora creiamo la pagina 2. In questa pagina devono essere inseriti i campioni di …" at bounding box center [176, 353] width 275 height 75
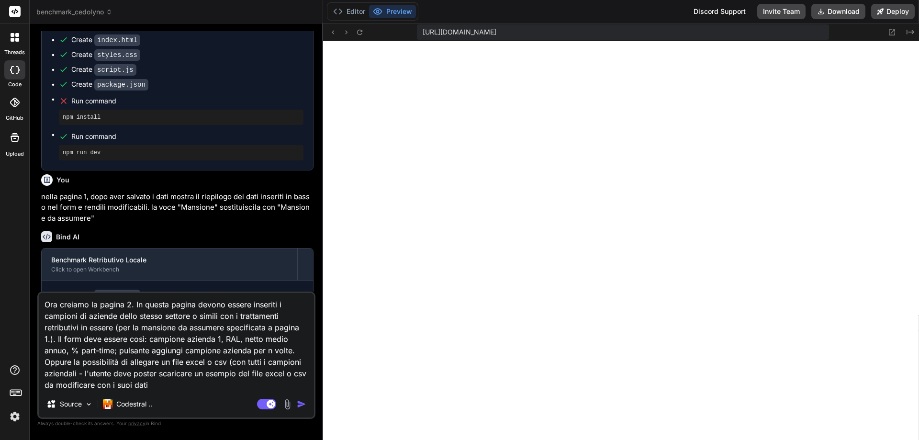
click at [296, 403] on div "Agent Mode. When this toggle is activated, AI automatically makes decisions, re…" at bounding box center [282, 403] width 55 height 11
click at [301, 402] on img "button" at bounding box center [302, 404] width 10 height 10
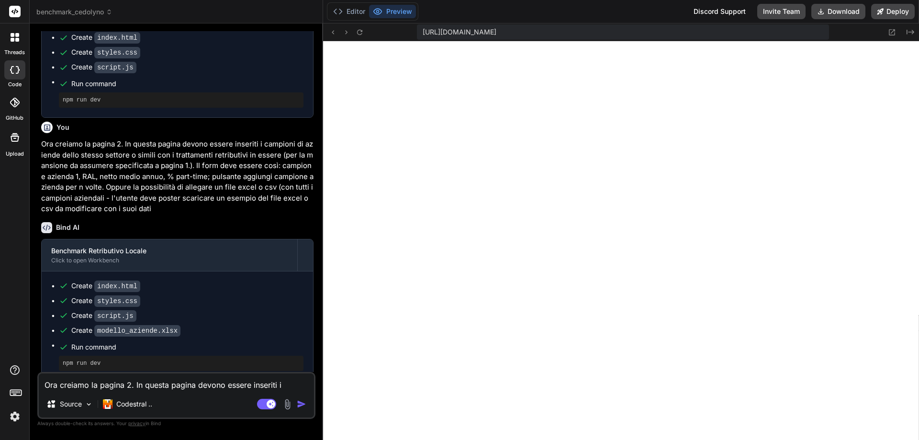
scroll to position [560, 0]
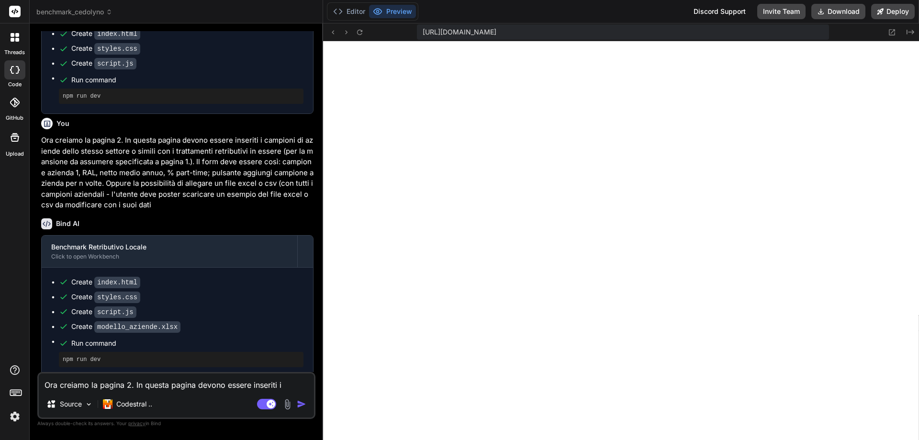
click at [236, 307] on div "Create script.js" at bounding box center [181, 312] width 245 height 10
click at [357, 9] on button "Editor" at bounding box center [349, 11] width 40 height 13
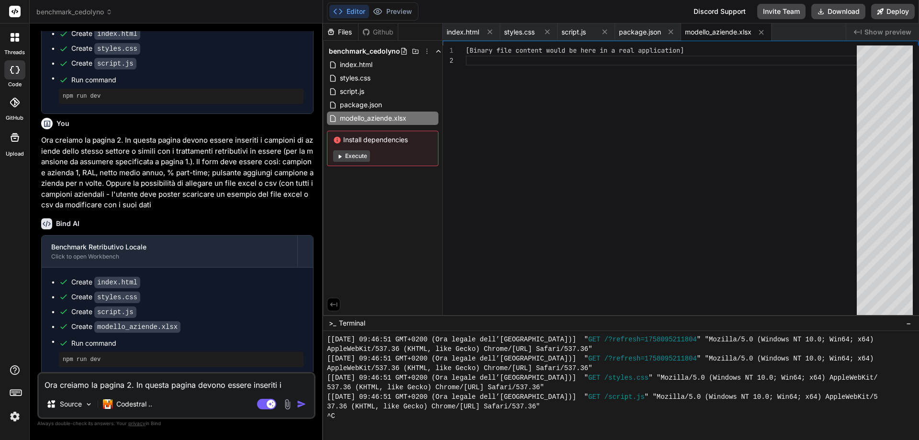
click at [357, 155] on button "Execute" at bounding box center [351, 155] width 37 height 11
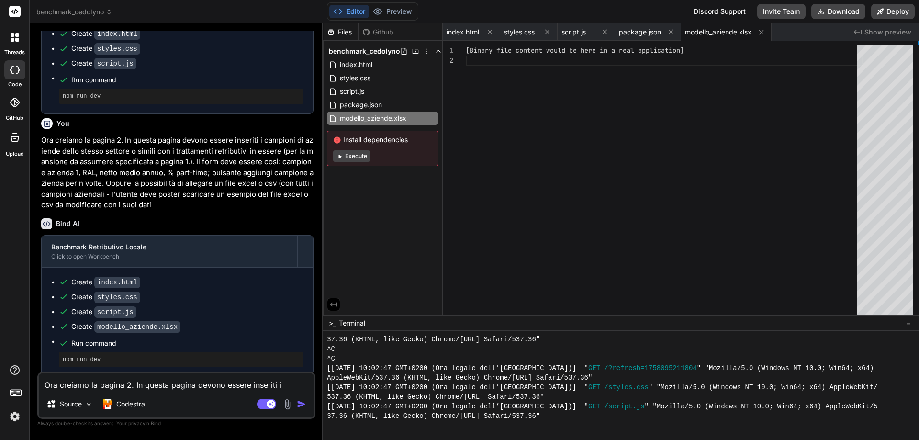
scroll to position [1359, 0]
click at [390, 13] on button "Preview" at bounding box center [392, 11] width 47 height 13
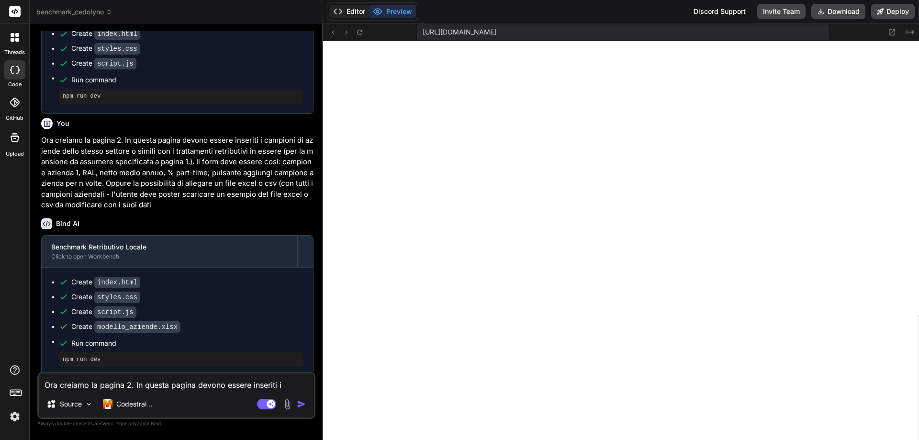
click at [356, 12] on button "Editor" at bounding box center [349, 11] width 40 height 13
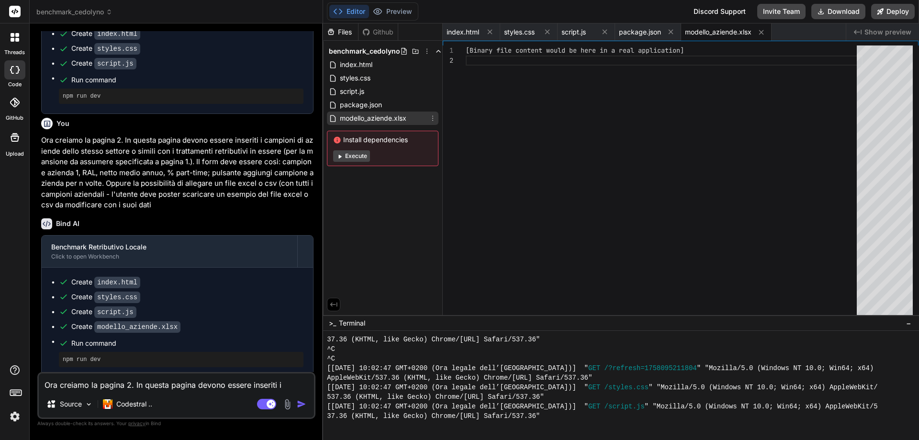
click at [373, 120] on span "modello_aziende.xlsx" at bounding box center [373, 117] width 68 height 11
click at [360, 104] on span "package.json" at bounding box center [361, 104] width 44 height 11
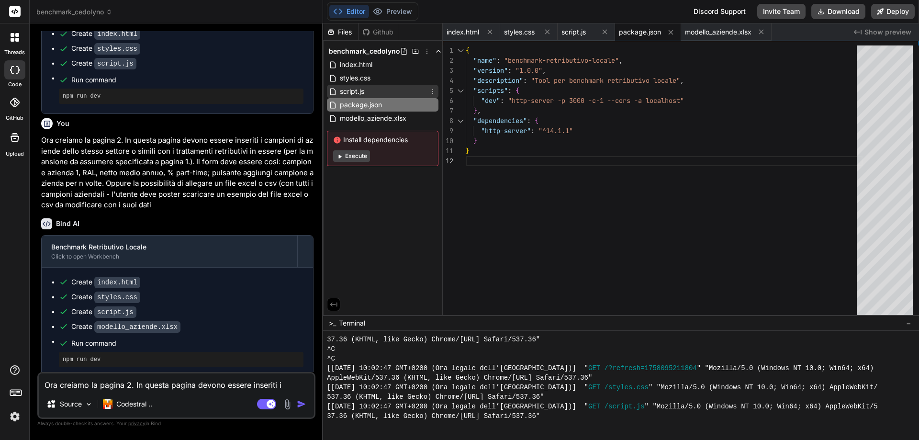
click at [360, 92] on span "script.js" at bounding box center [352, 91] width 26 height 11
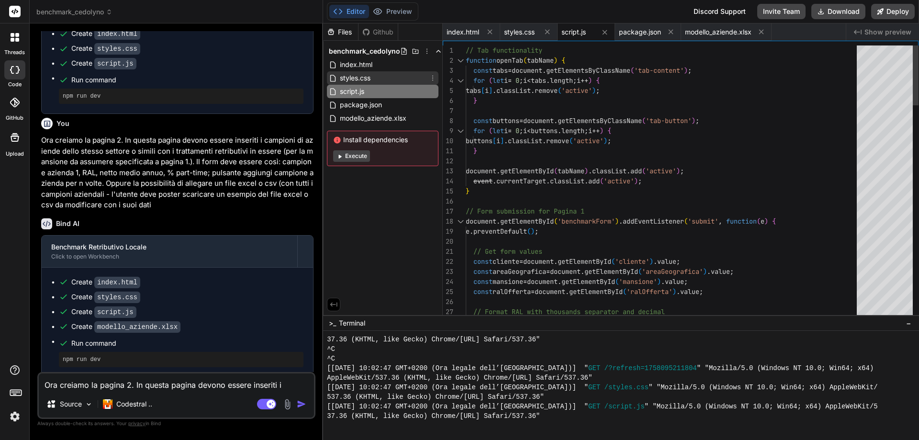
click at [360, 79] on span "styles.css" at bounding box center [355, 77] width 33 height 11
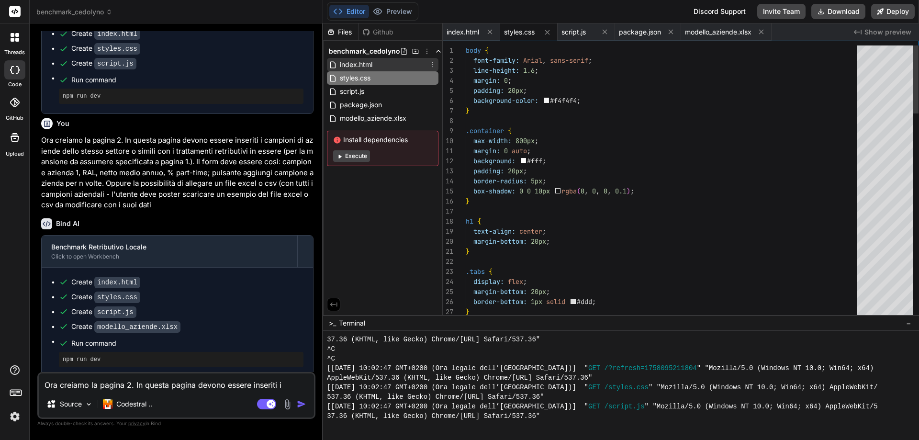
click at [360, 67] on span "index.html" at bounding box center [356, 64] width 34 height 11
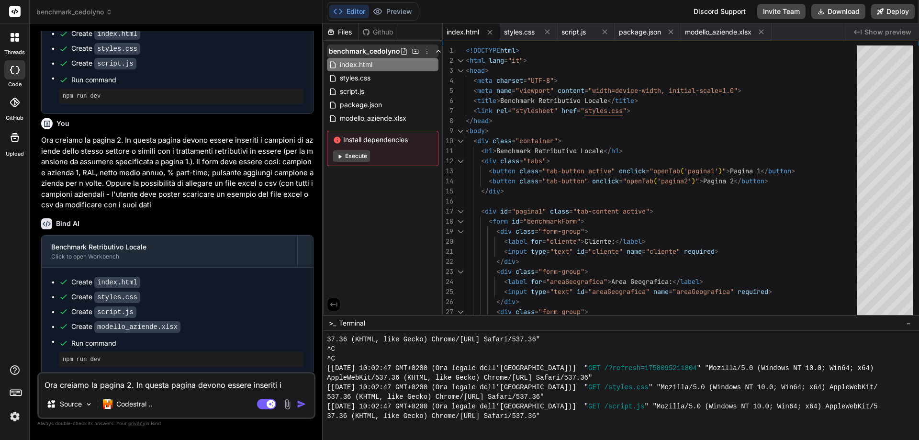
click at [360, 50] on span "benchmark_cedolyno" at bounding box center [364, 51] width 71 height 10
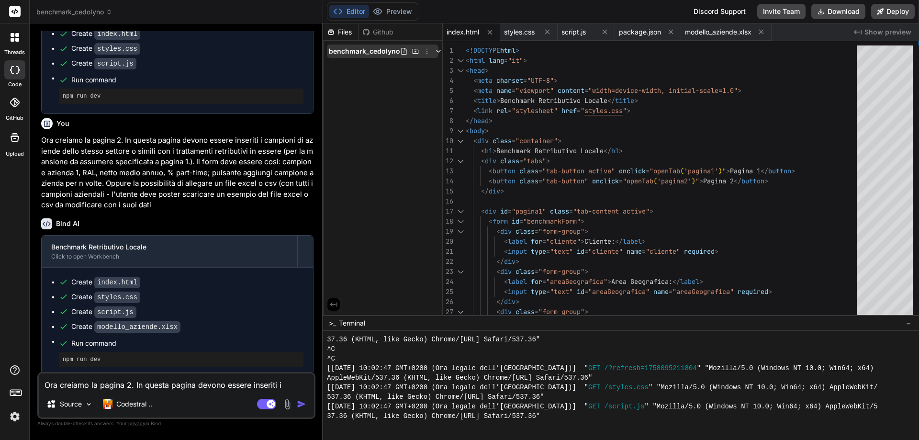
click at [403, 50] on icon at bounding box center [403, 51] width 5 height 7
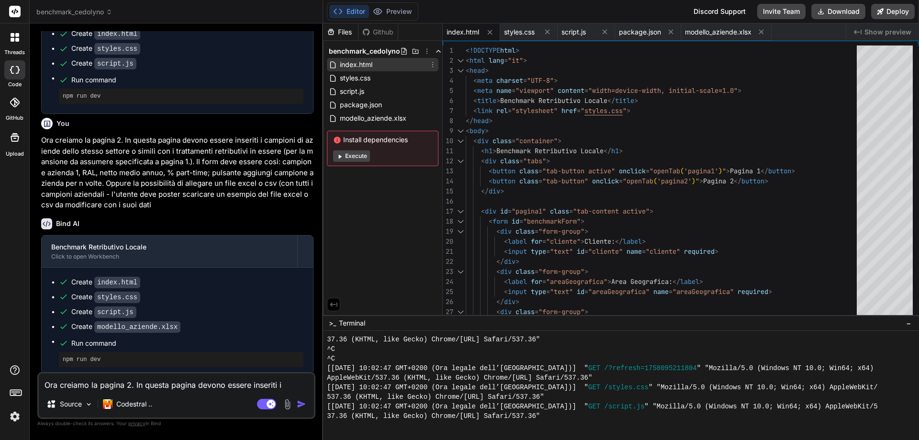
click at [398, 62] on div "index.html" at bounding box center [382, 64] width 111 height 13
click at [375, 64] on div "index.html" at bounding box center [382, 64] width 111 height 13
click at [353, 76] on span "styles.css" at bounding box center [355, 77] width 33 height 11
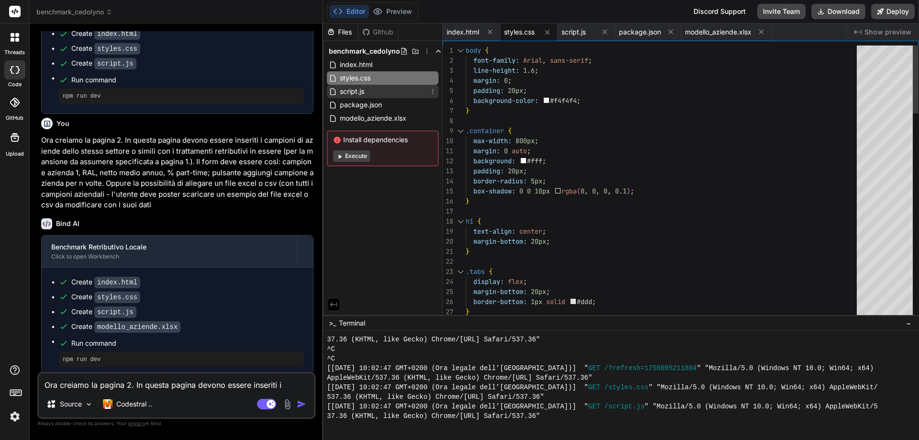
click at [354, 88] on span "script.js" at bounding box center [352, 91] width 26 height 11
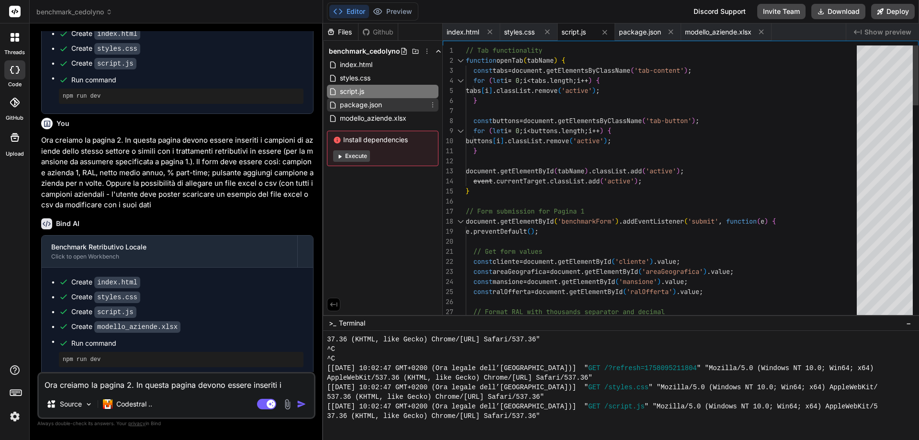
click at [354, 106] on span "package.json" at bounding box center [361, 104] width 44 height 11
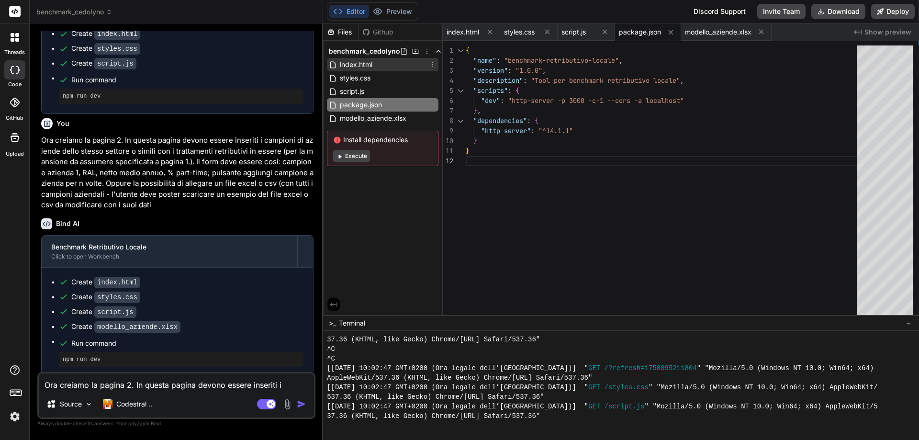
click at [360, 63] on span "index.html" at bounding box center [356, 64] width 34 height 11
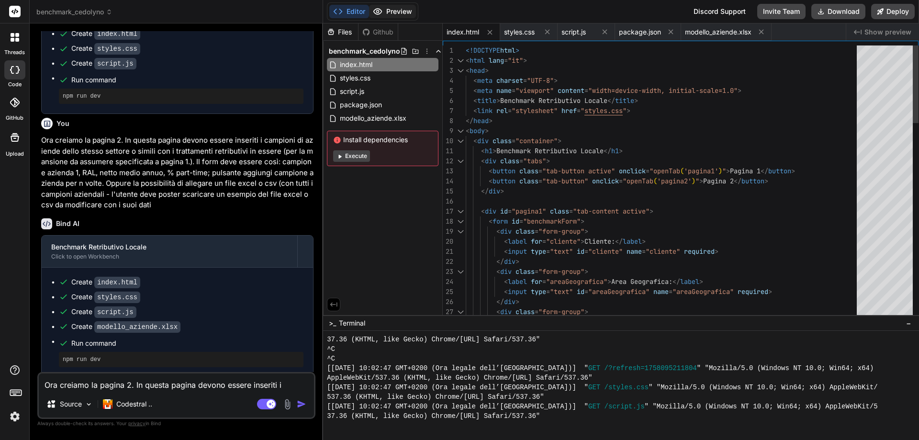
click at [389, 12] on button "Preview" at bounding box center [392, 11] width 47 height 13
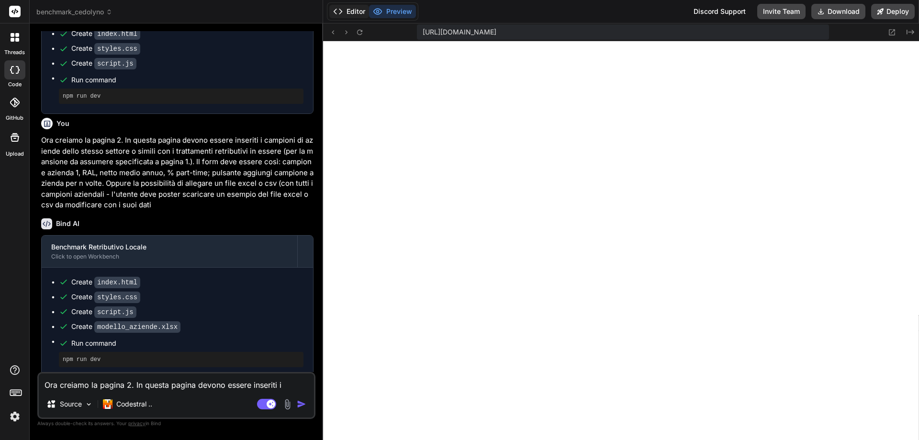
click at [358, 11] on button "Editor" at bounding box center [349, 11] width 40 height 13
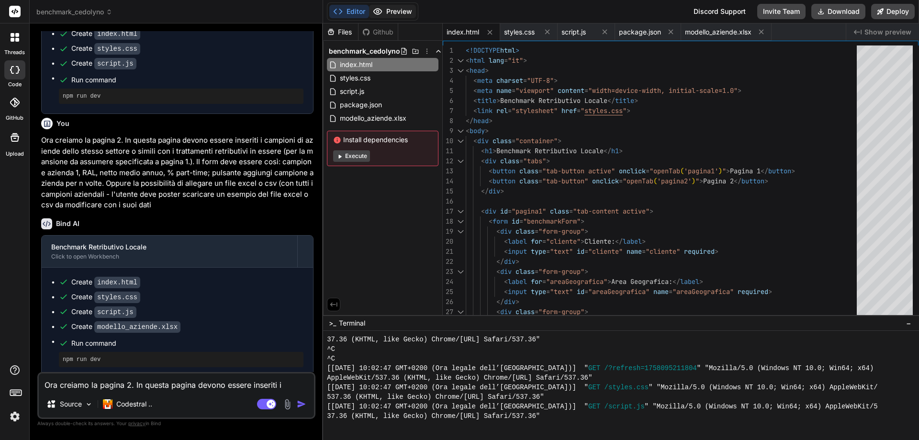
click at [383, 12] on button "Preview" at bounding box center [392, 11] width 47 height 13
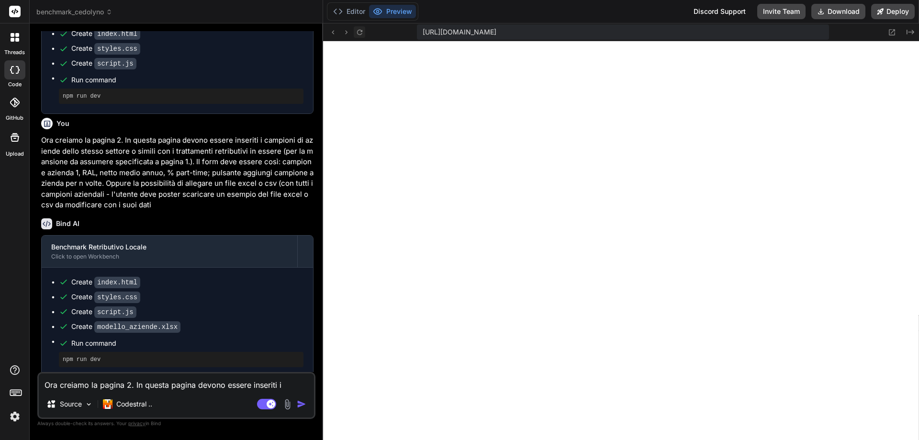
click at [357, 33] on icon at bounding box center [358, 31] width 5 height 5
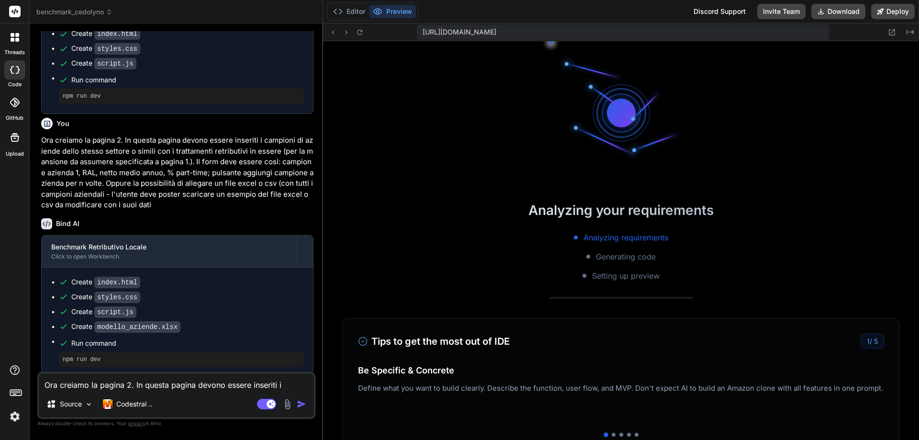
scroll to position [1416, 0]
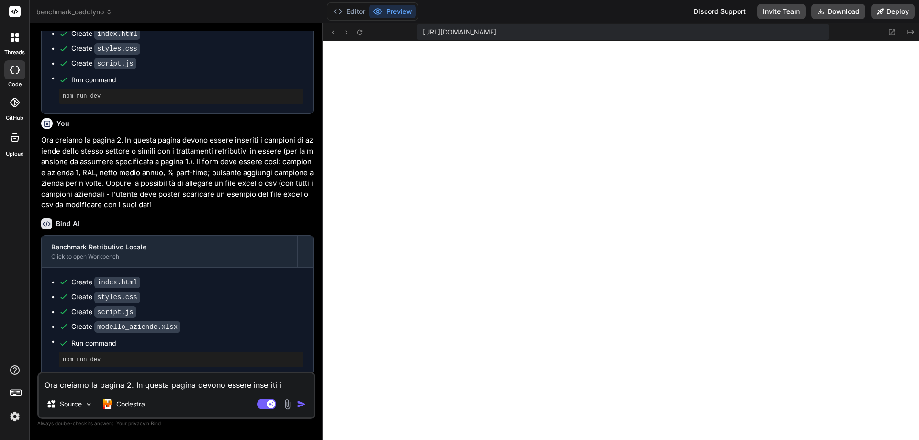
click at [150, 381] on textarea "Ora creiamo la pagina 2. In questa pagina devono essere inseriti i campioni di …" at bounding box center [176, 381] width 275 height 17
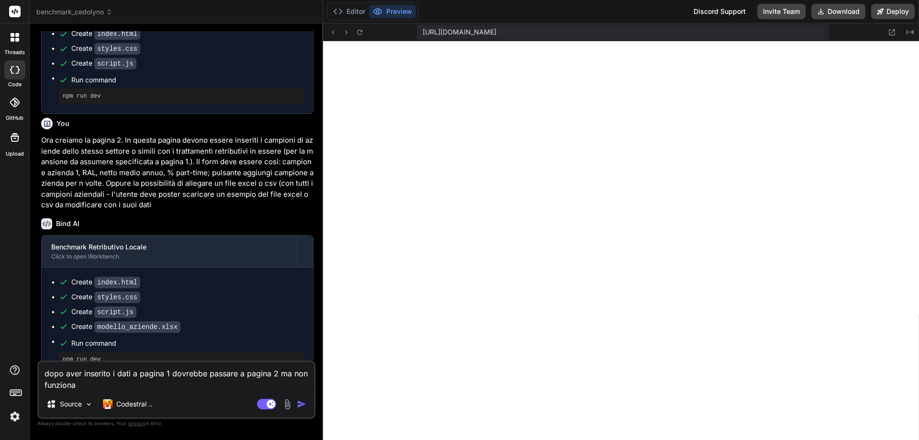
click at [301, 401] on img "button" at bounding box center [302, 404] width 10 height 10
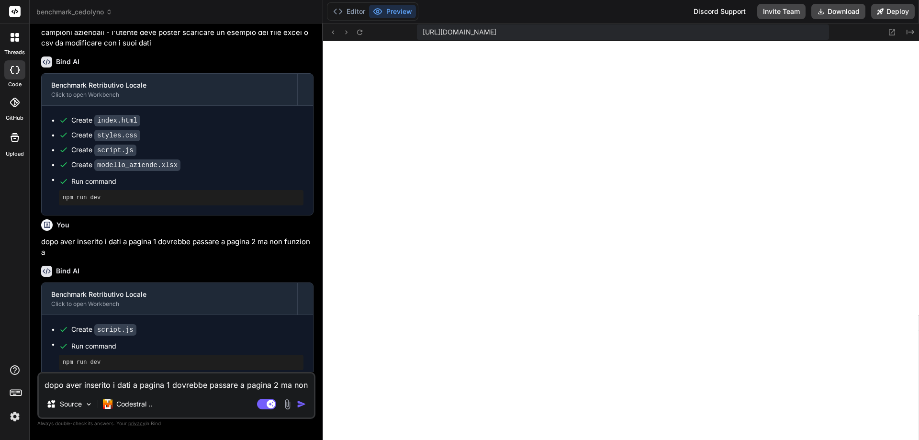
scroll to position [724, 0]
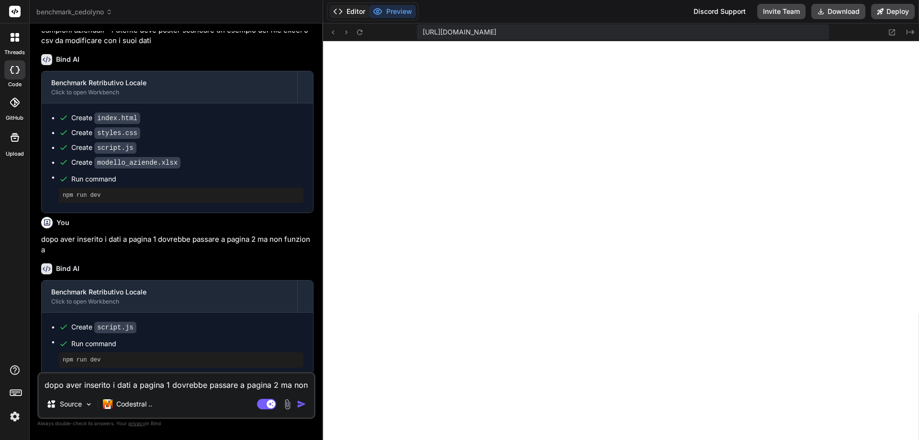
click at [352, 10] on button "Editor" at bounding box center [349, 11] width 40 height 13
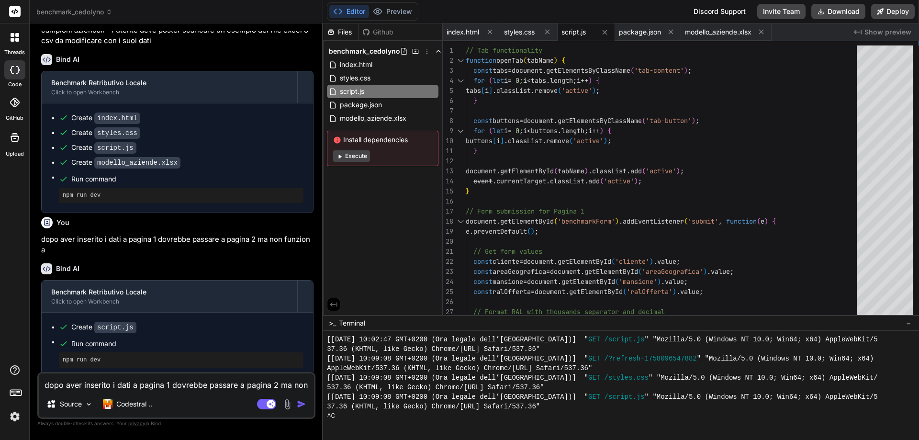
click at [354, 154] on button "Execute" at bounding box center [351, 155] width 37 height 11
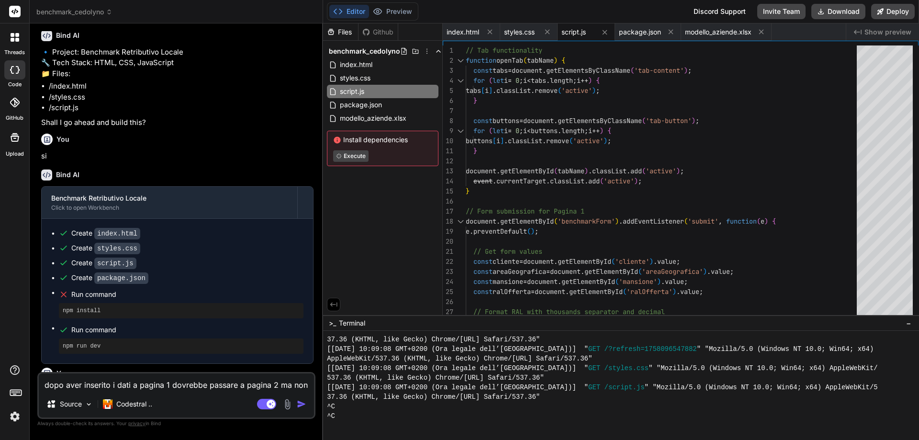
scroll to position [0, 0]
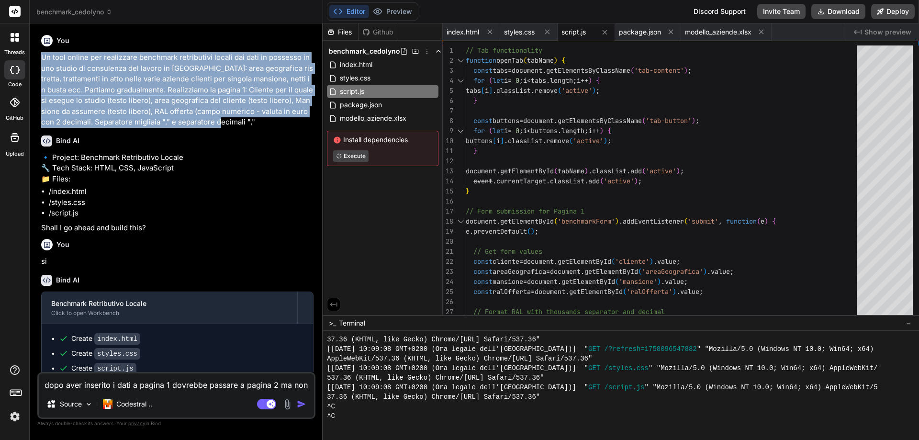
drag, startPoint x: 190, startPoint y: 123, endPoint x: 36, endPoint y: 57, distance: 167.4
click at [36, 57] on div "Bind AI Web Search Created with Pixso. Code Generator You Un tool online per re…" at bounding box center [176, 231] width 293 height 416
copy p "Un tool online per realizzare benchmark retributivi locali dai dati in possesso…"
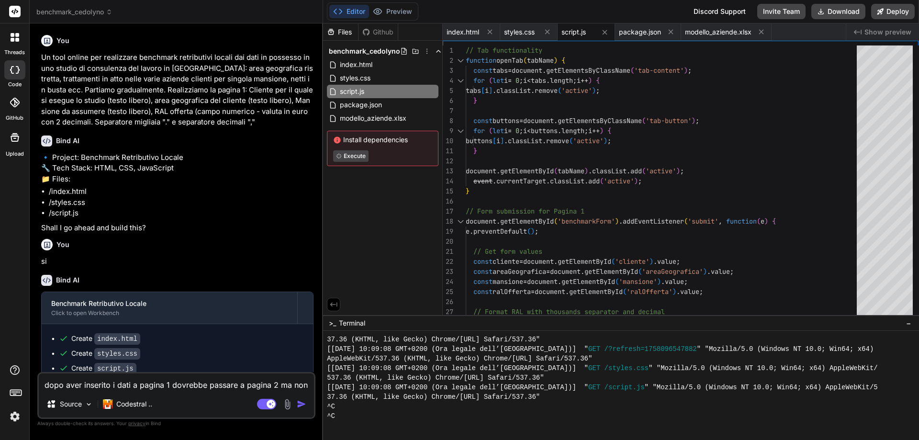
click at [382, 29] on div "Github" at bounding box center [377, 32] width 39 height 10
click at [393, 13] on button "Preview" at bounding box center [392, 11] width 47 height 13
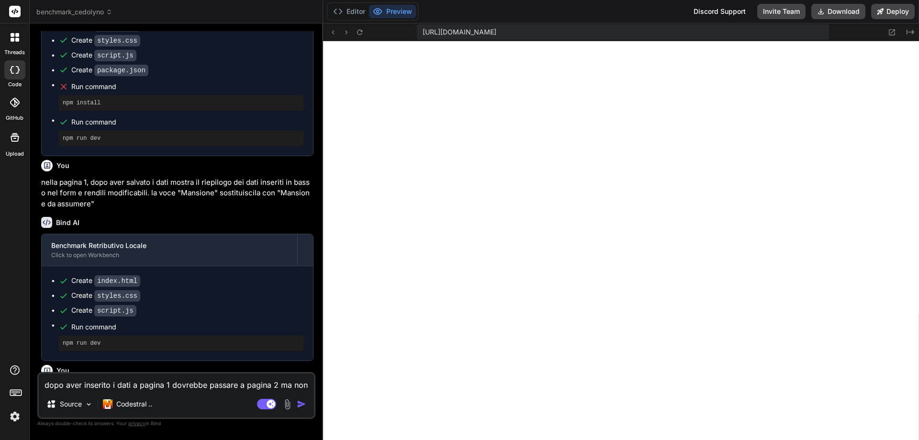
scroll to position [335, 0]
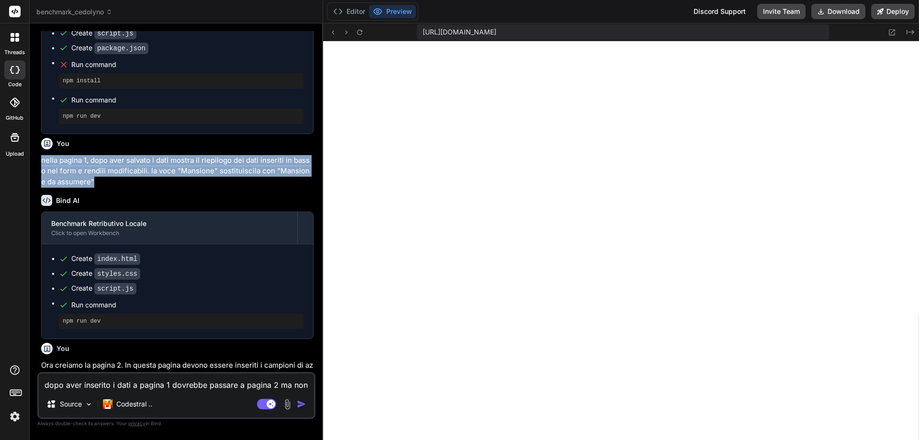
drag, startPoint x: 91, startPoint y: 180, endPoint x: 40, endPoint y: 161, distance: 55.1
click at [40, 161] on div "You Un tool online per realizzare benchmark retributivi locali dai dati in poss…" at bounding box center [177, 201] width 276 height 341
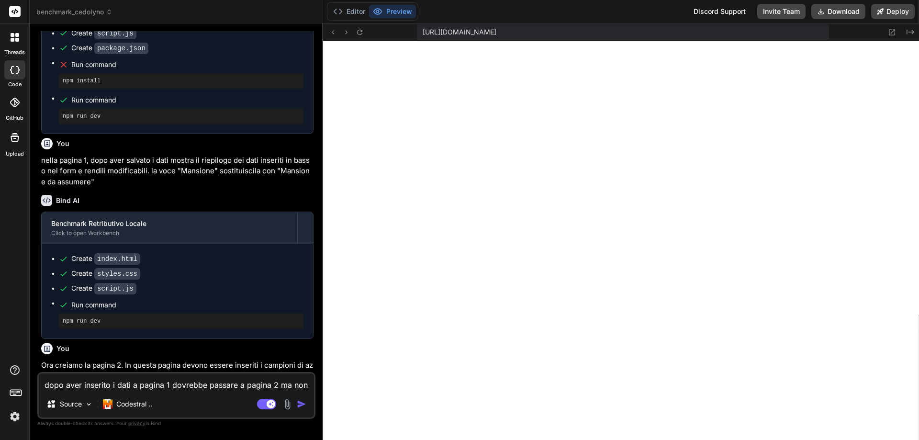
drag, startPoint x: 89, startPoint y: 163, endPoint x: 79, endPoint y: 187, distance: 26.2
click at [79, 187] on div "Bind AI Benchmark Retributivo Locale Click to open Workbench Create index.html …" at bounding box center [177, 263] width 272 height 152
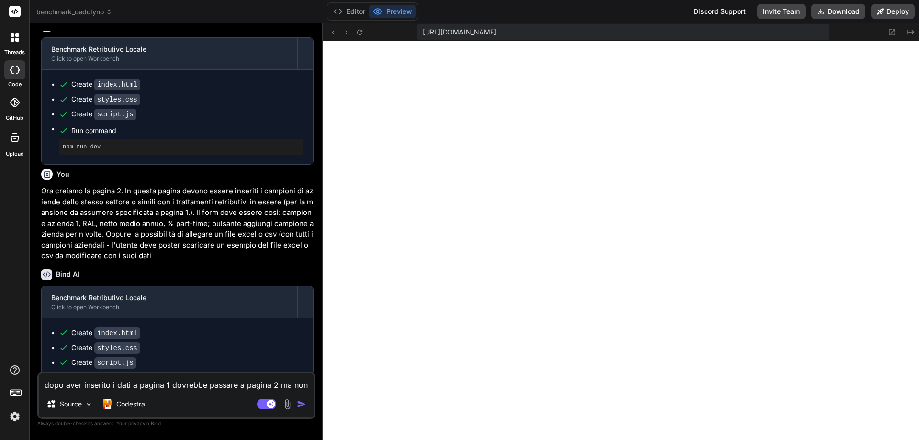
scroll to position [526, 0]
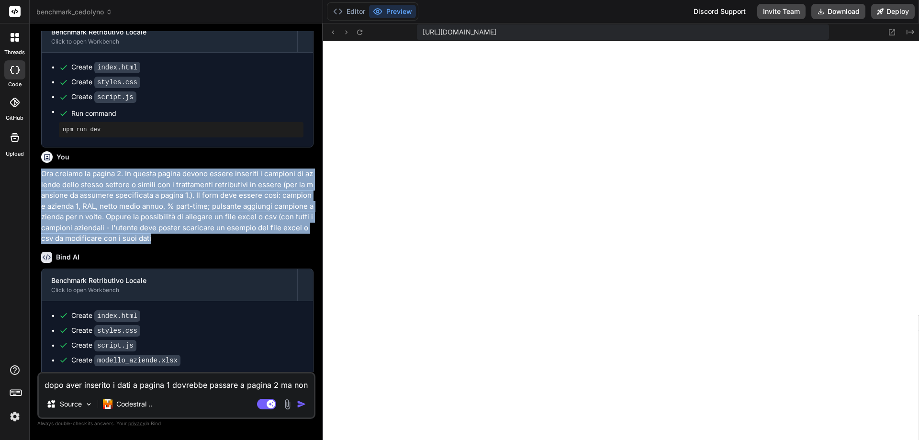
drag, startPoint x: 153, startPoint y: 237, endPoint x: 44, endPoint y: 173, distance: 126.3
click at [44, 173] on p "Ora creiamo la pagina 2. In questa pagina devono essere inseriti i campioni di …" at bounding box center [177, 206] width 272 height 76
copy p "Ora creiamo la pagina 2. In questa pagina devono essere inseriti i campioni di …"
click at [346, 12] on button "Editor" at bounding box center [349, 11] width 40 height 13
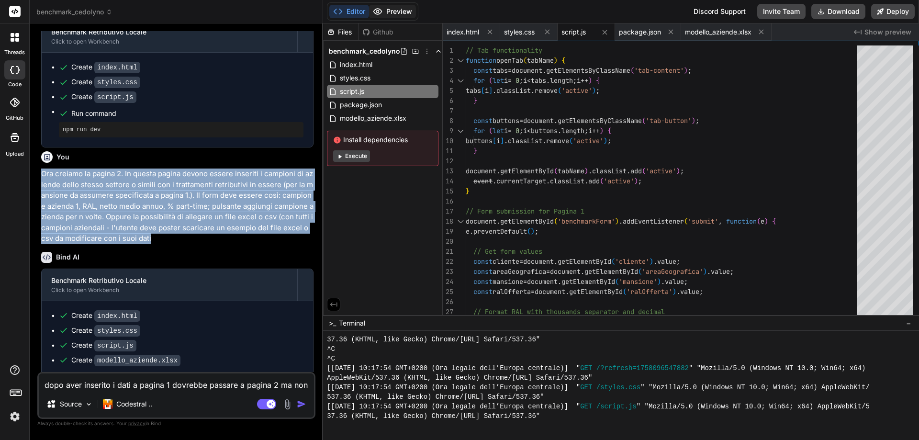
click at [381, 11] on icon at bounding box center [378, 12] width 10 height 10
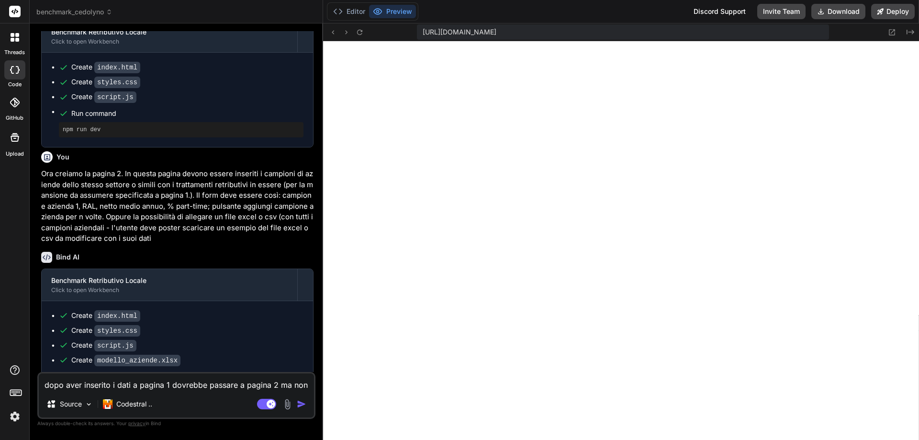
click at [117, 388] on textarea "dopo aver inserito i dati a pagina 1 dovrebbe passare a pagina 2 ma non funziona" at bounding box center [176, 381] width 275 height 17
click at [44, 385] on textarea "estensione o formato non valido" at bounding box center [176, 381] width 275 height 17
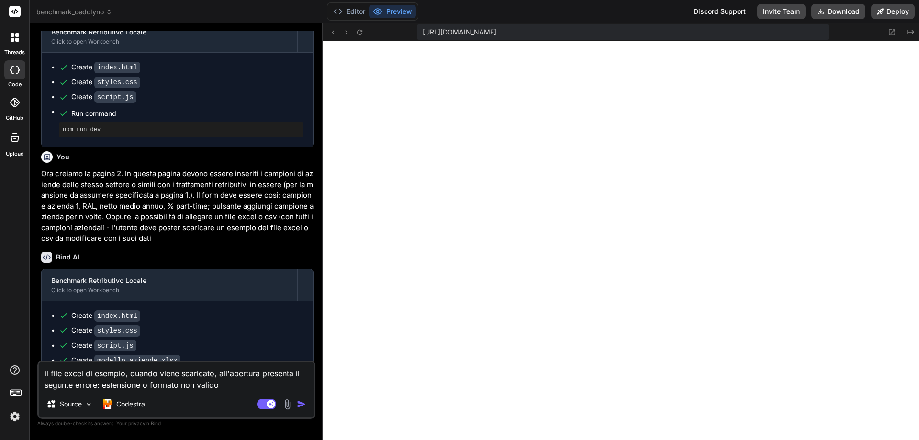
click at [300, 406] on img "button" at bounding box center [302, 404] width 10 height 10
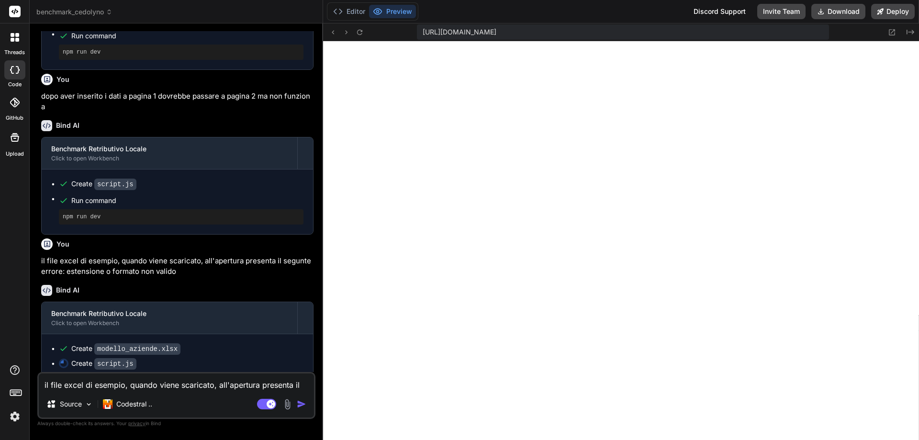
scroll to position [901, 0]
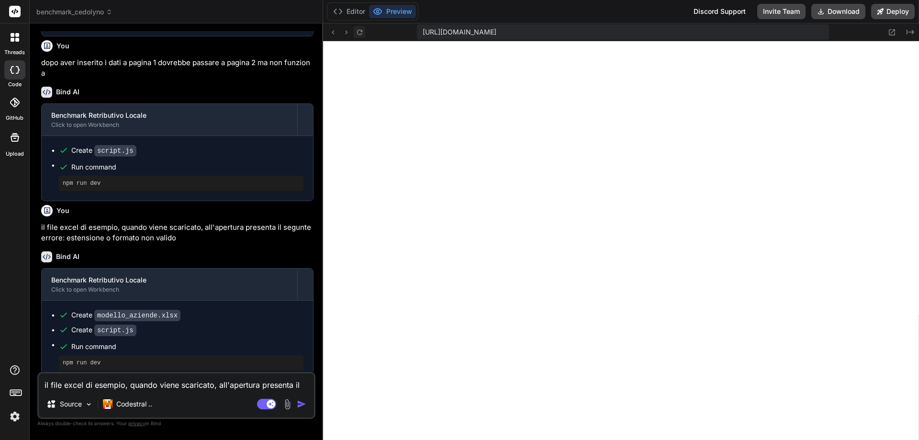
click at [361, 33] on icon at bounding box center [358, 31] width 5 height 5
click at [351, 7] on button "Editor" at bounding box center [349, 11] width 40 height 13
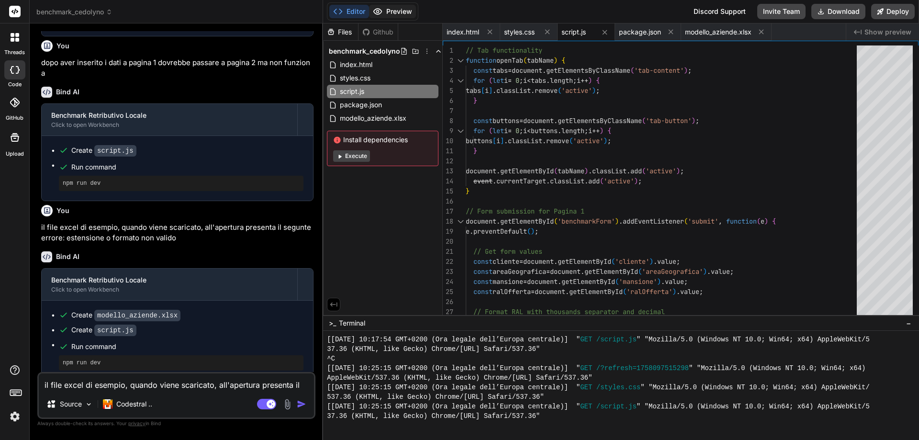
click at [399, 10] on button "Preview" at bounding box center [392, 11] width 47 height 13
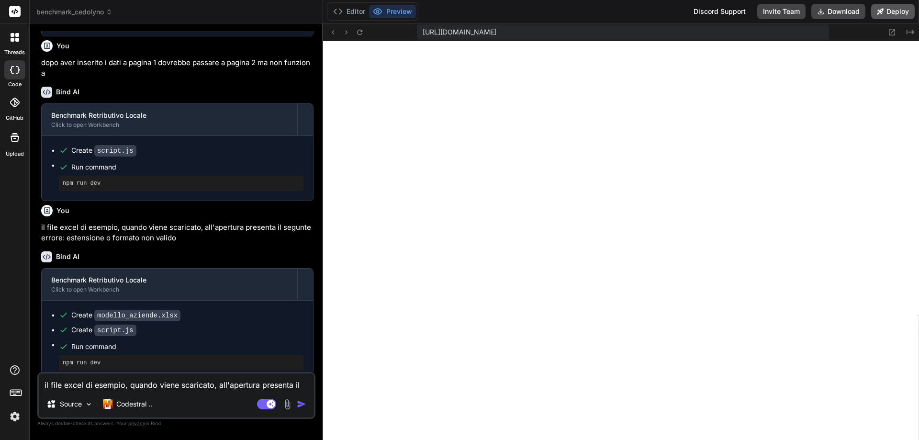
click at [892, 11] on button "Deploy" at bounding box center [893, 11] width 44 height 15
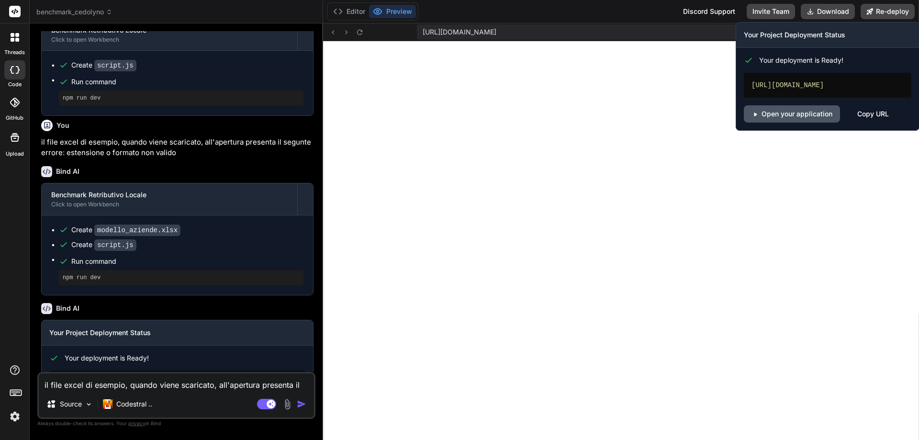
click at [823, 115] on link "Open your application" at bounding box center [792, 113] width 96 height 17
click at [801, 37] on h3 "Your Project Deployment Status" at bounding box center [827, 35] width 167 height 10
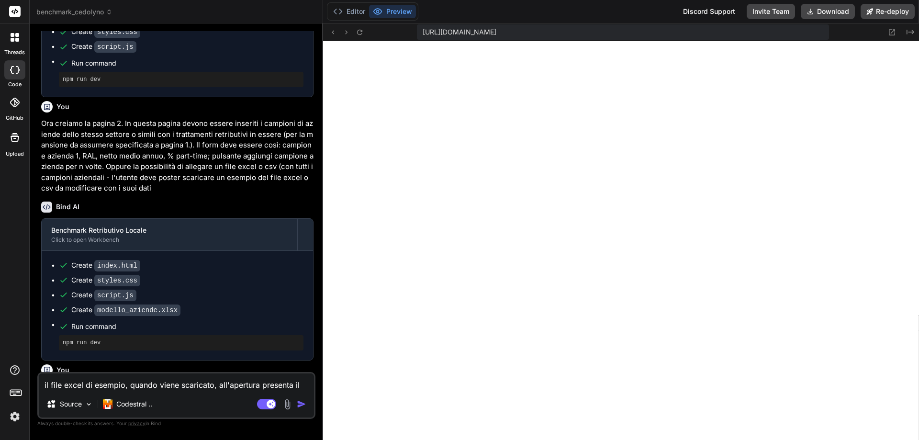
scroll to position [565, 0]
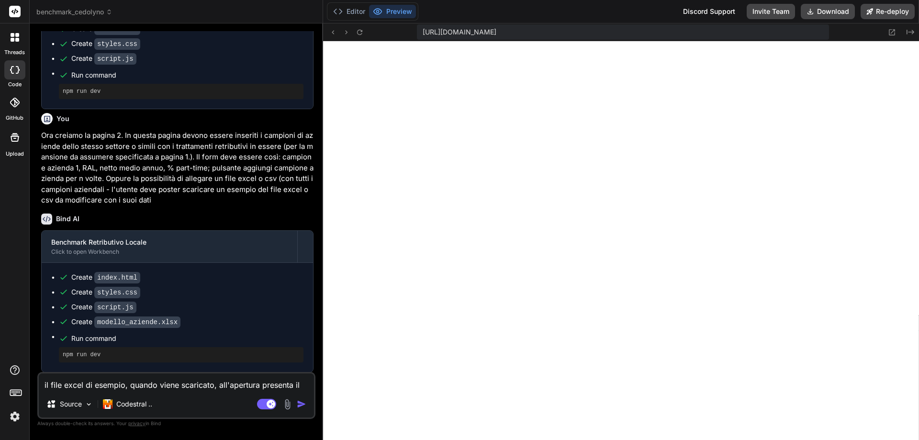
click at [148, 383] on textarea "il file excel di esempio, quando viene scaricato, all'apertura presenta il segu…" at bounding box center [176, 381] width 275 height 17
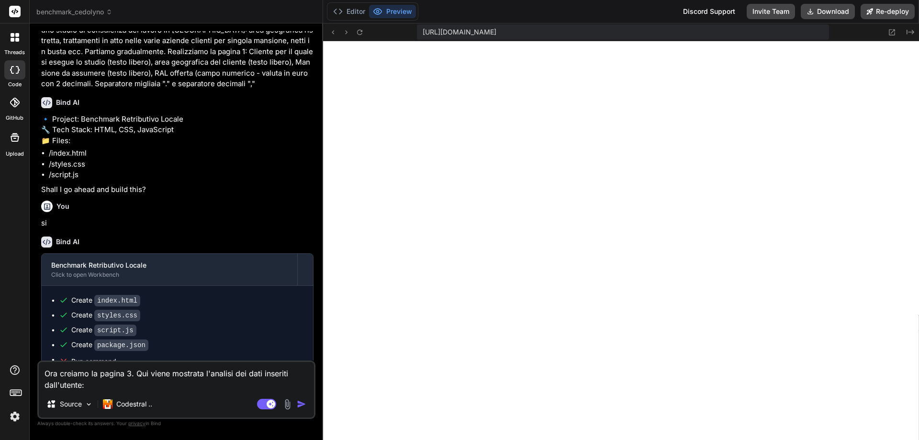
scroll to position [0, 0]
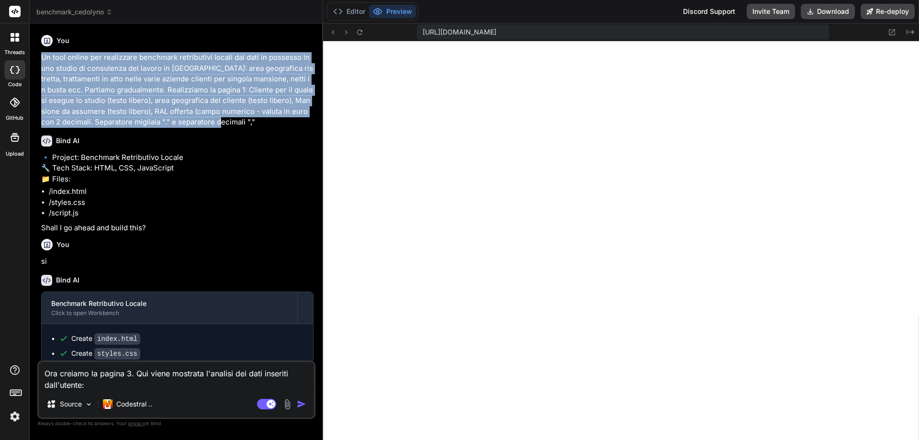
drag, startPoint x: 43, startPoint y: 56, endPoint x: 194, endPoint y: 119, distance: 163.2
click at [194, 119] on p "Un tool online per realizzare benchmark retributivi locali dai dati in possesso…" at bounding box center [177, 90] width 272 height 76
copy p "Un tool online per realizzare benchmark retributivi locali dai dati in possesso…"
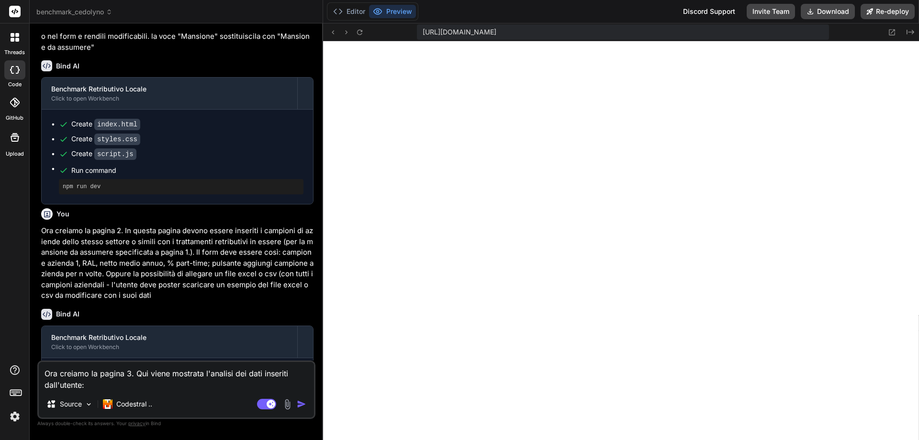
scroll to position [479, 0]
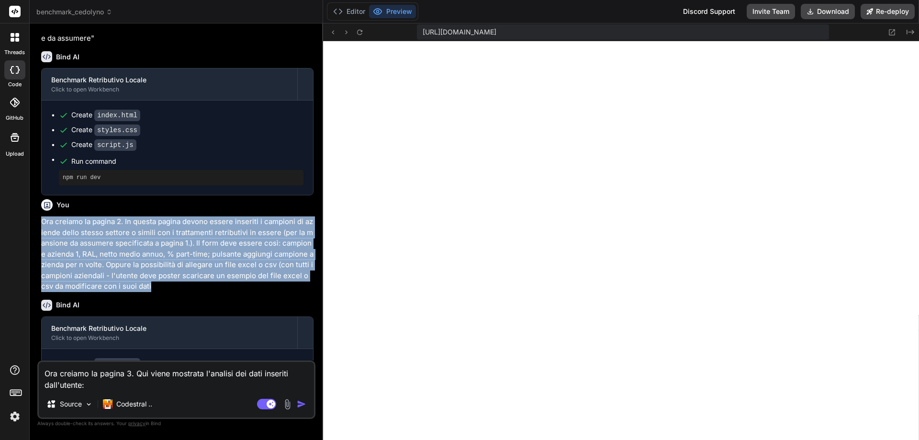
drag, startPoint x: 42, startPoint y: 217, endPoint x: 161, endPoint y: 280, distance: 134.6
click at [161, 280] on p "Ora creiamo la pagina 2. In questa pagina devono essere inseriti i campioni di …" at bounding box center [177, 254] width 272 height 76
copy p "Ora creiamo la pagina 2. In questa pagina devono essere inseriti i campioni di …"
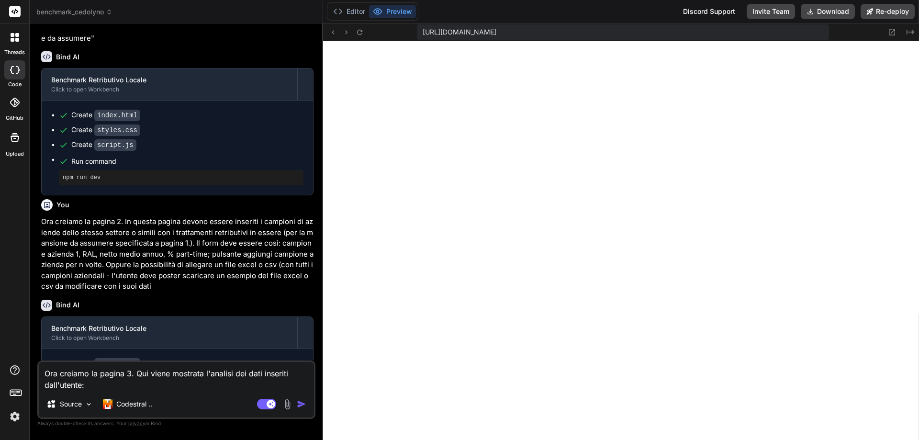
paste textarea "Loremi 4: Dolors Ametconse Adipiscinge Seddoeiu te incidi 2 utla’etdoloremagn. …"
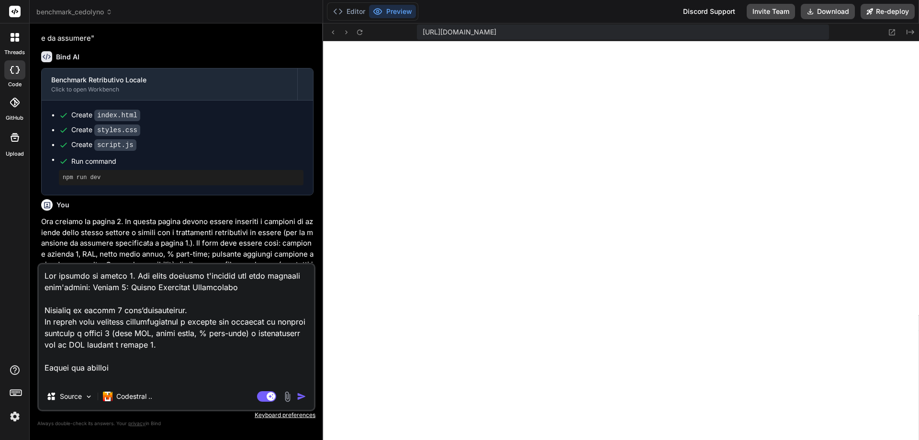
scroll to position [1012, 0]
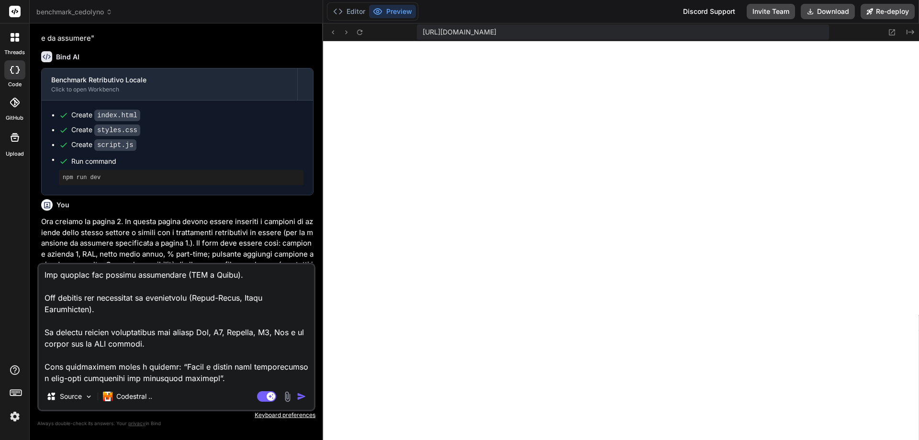
click at [299, 397] on img "button" at bounding box center [302, 396] width 10 height 10
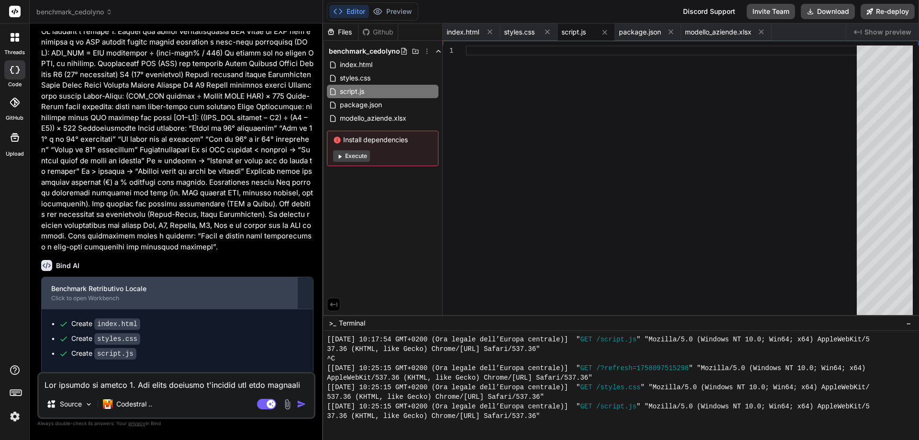
scroll to position [1462, 0]
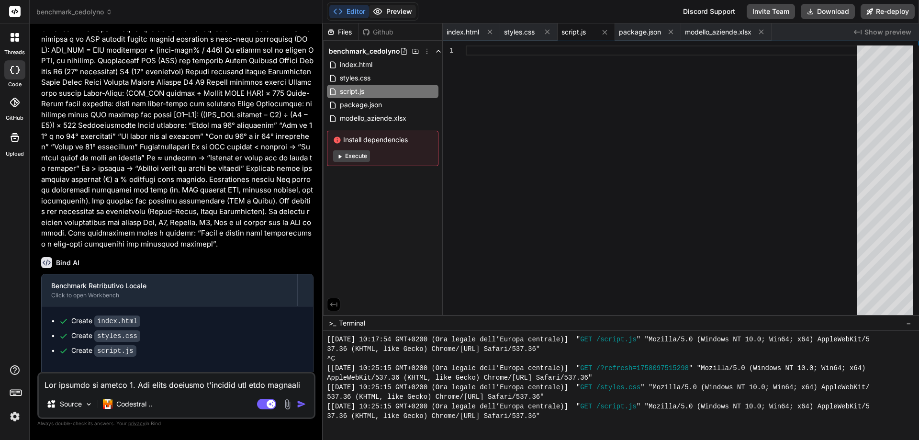
click at [396, 14] on button "Preview" at bounding box center [392, 11] width 47 height 13
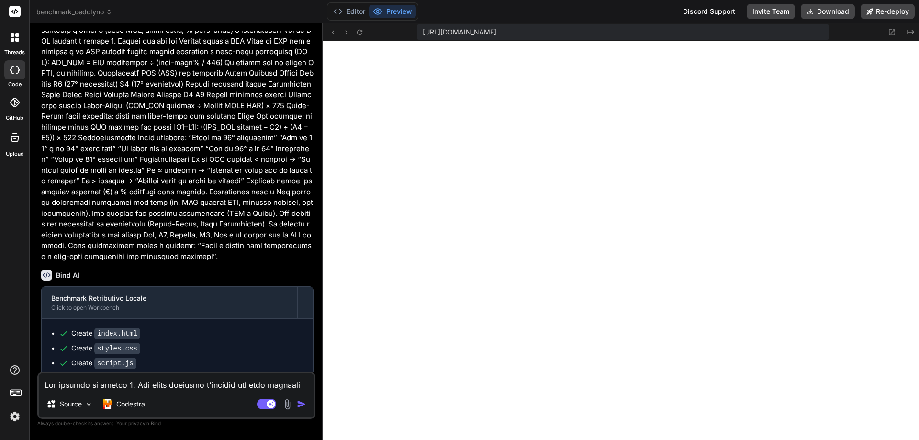
scroll to position [1414, 0]
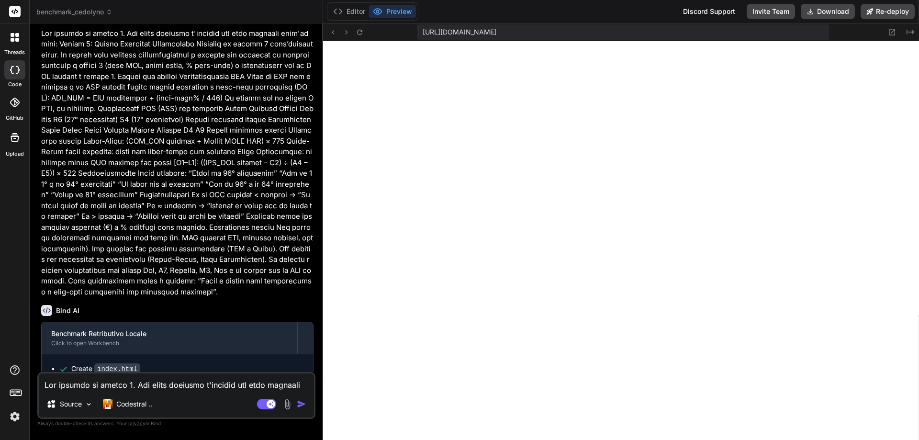
click at [164, 385] on textarea at bounding box center [176, 381] width 275 height 17
click at [298, 403] on img "button" at bounding box center [302, 404] width 10 height 10
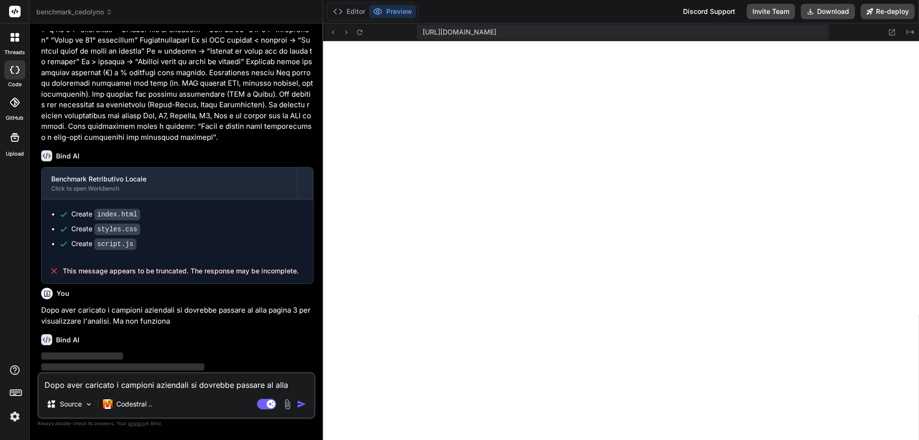
scroll to position [1572, 0]
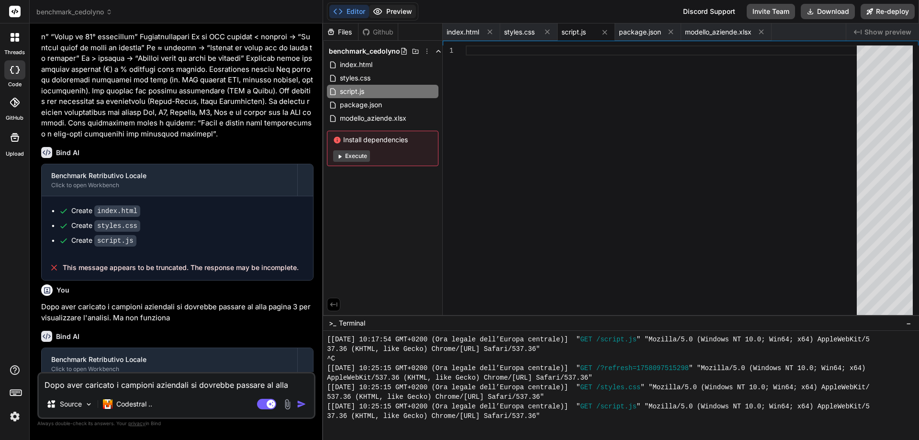
click at [395, 13] on button "Preview" at bounding box center [392, 11] width 47 height 13
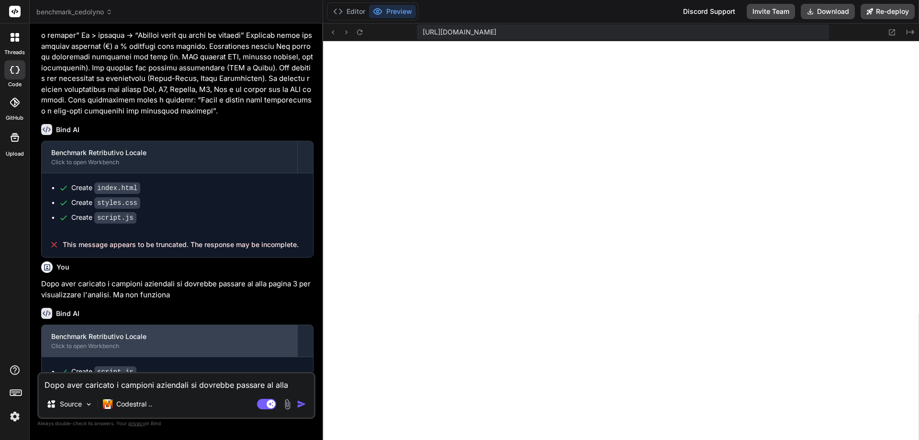
scroll to position [1616, 0]
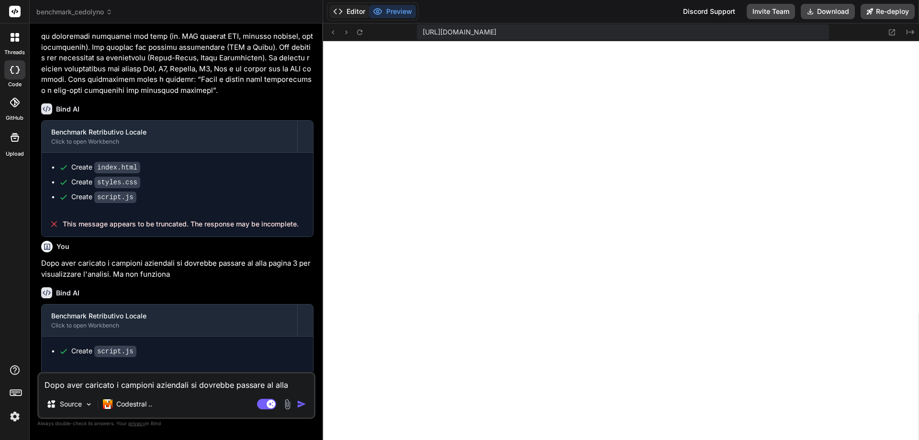
click at [359, 15] on button "Editor" at bounding box center [349, 11] width 40 height 13
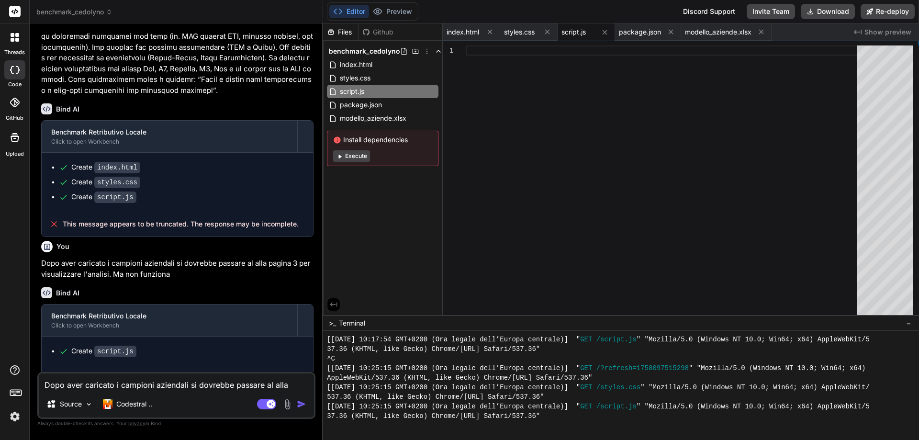
click at [354, 157] on button "Execute" at bounding box center [351, 155] width 37 height 11
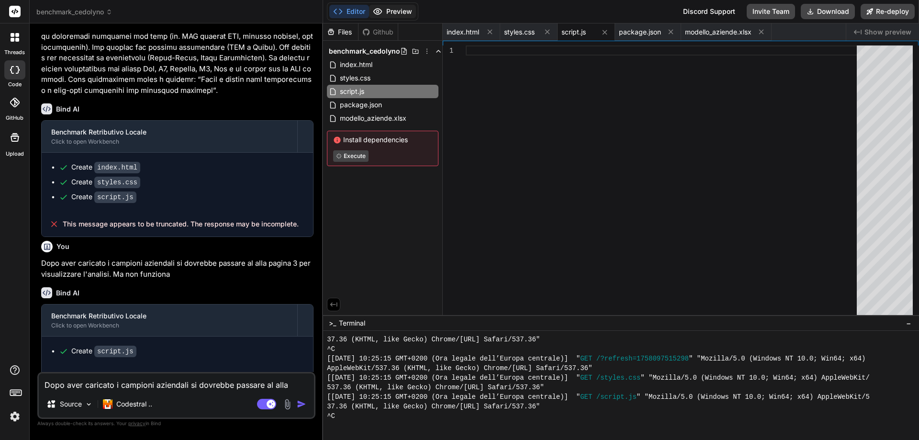
click at [392, 10] on button "Preview" at bounding box center [392, 11] width 47 height 13
